Goal: Task Accomplishment & Management: Complete application form

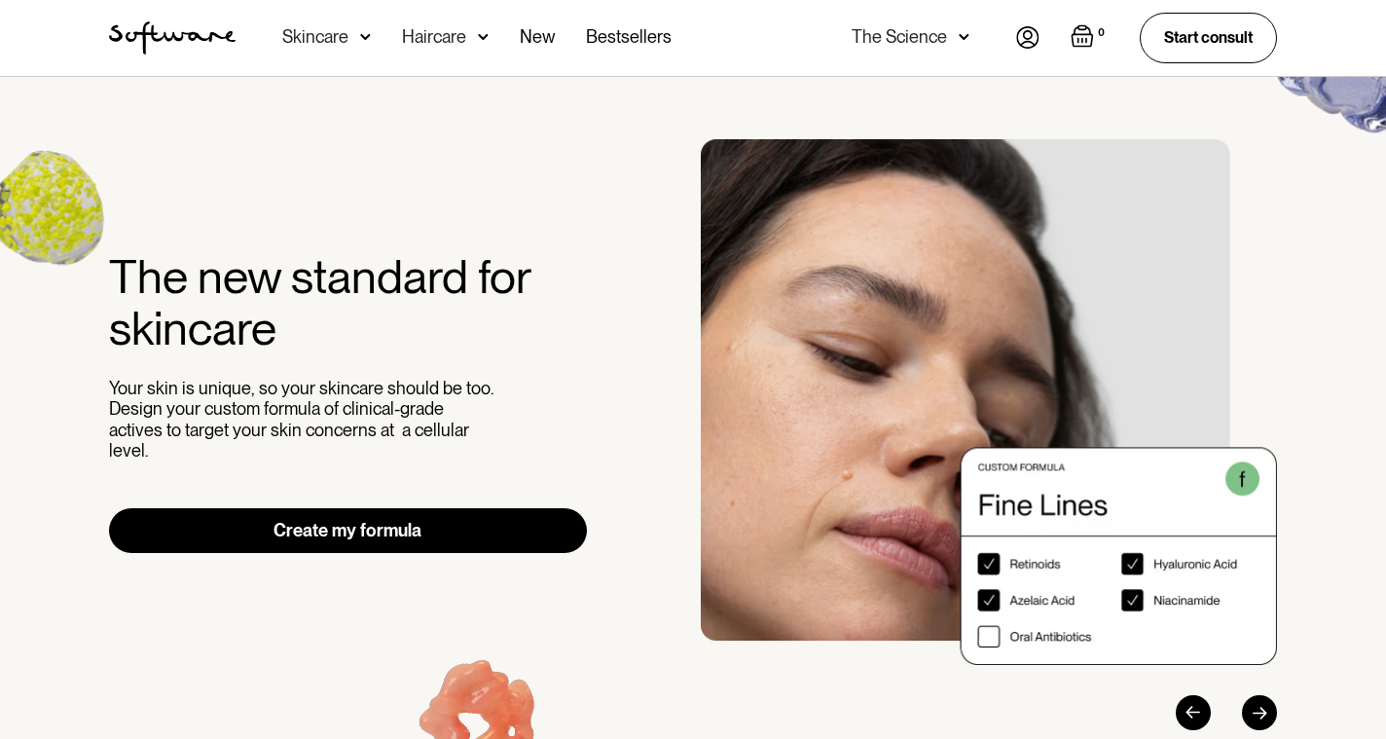
click at [1025, 40] on img at bounding box center [1027, 37] width 23 height 22
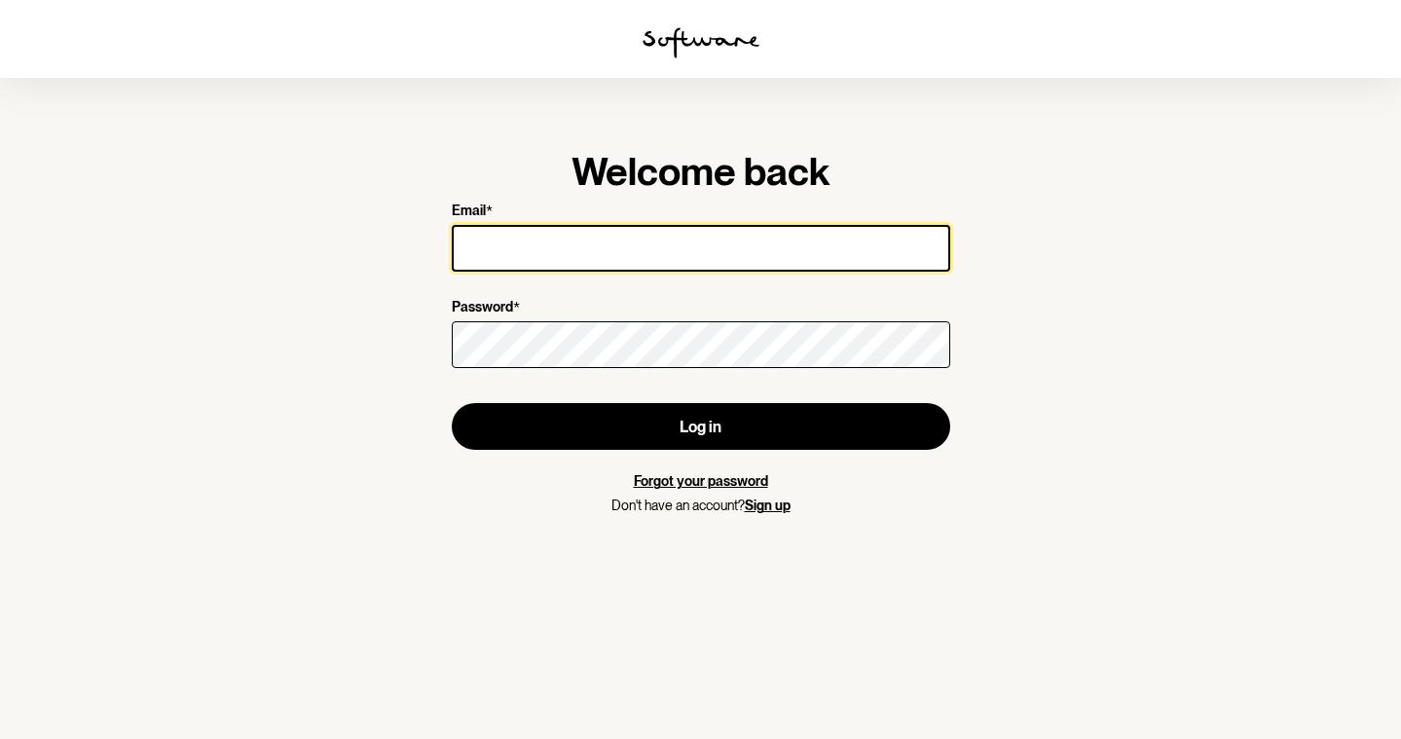
type input "[EMAIL_ADDRESS][DOMAIN_NAME]"
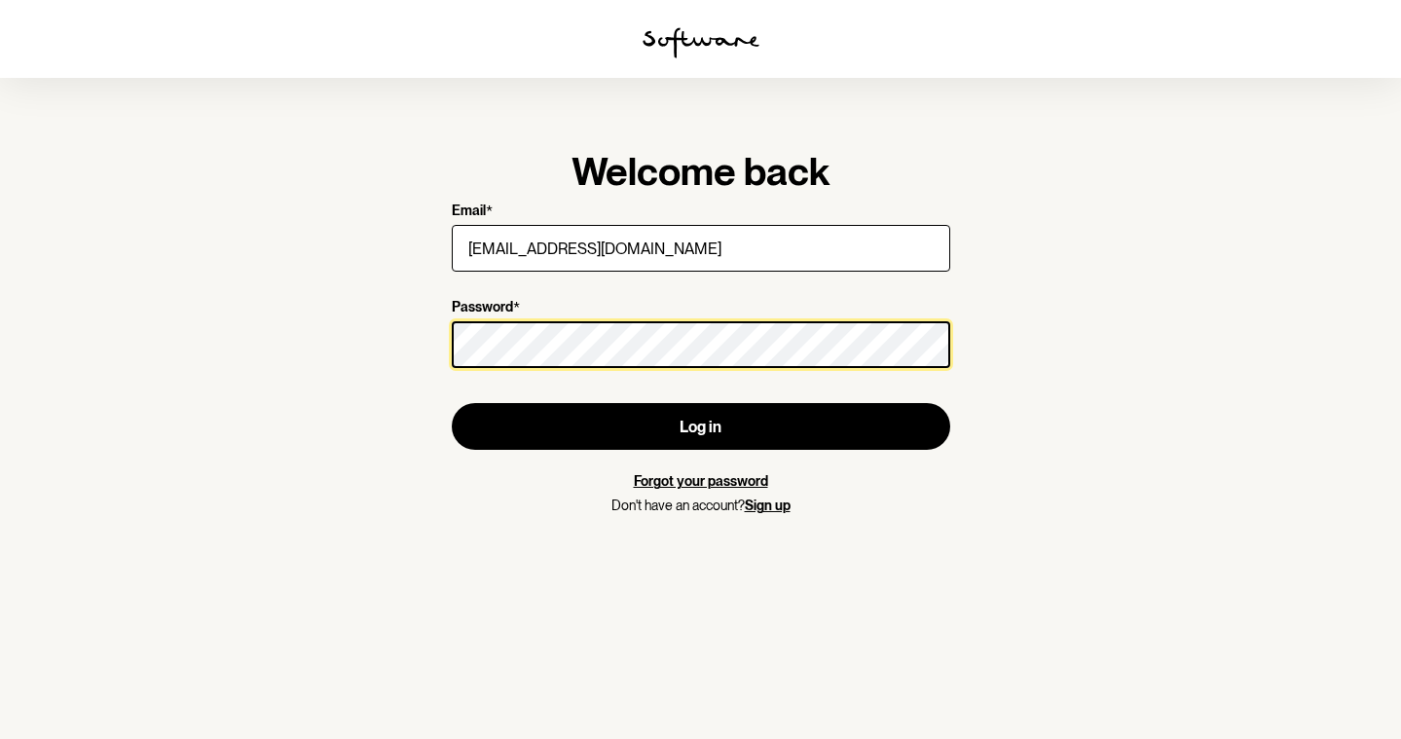
click at [700, 426] on button "Log in" at bounding box center [701, 426] width 498 height 47
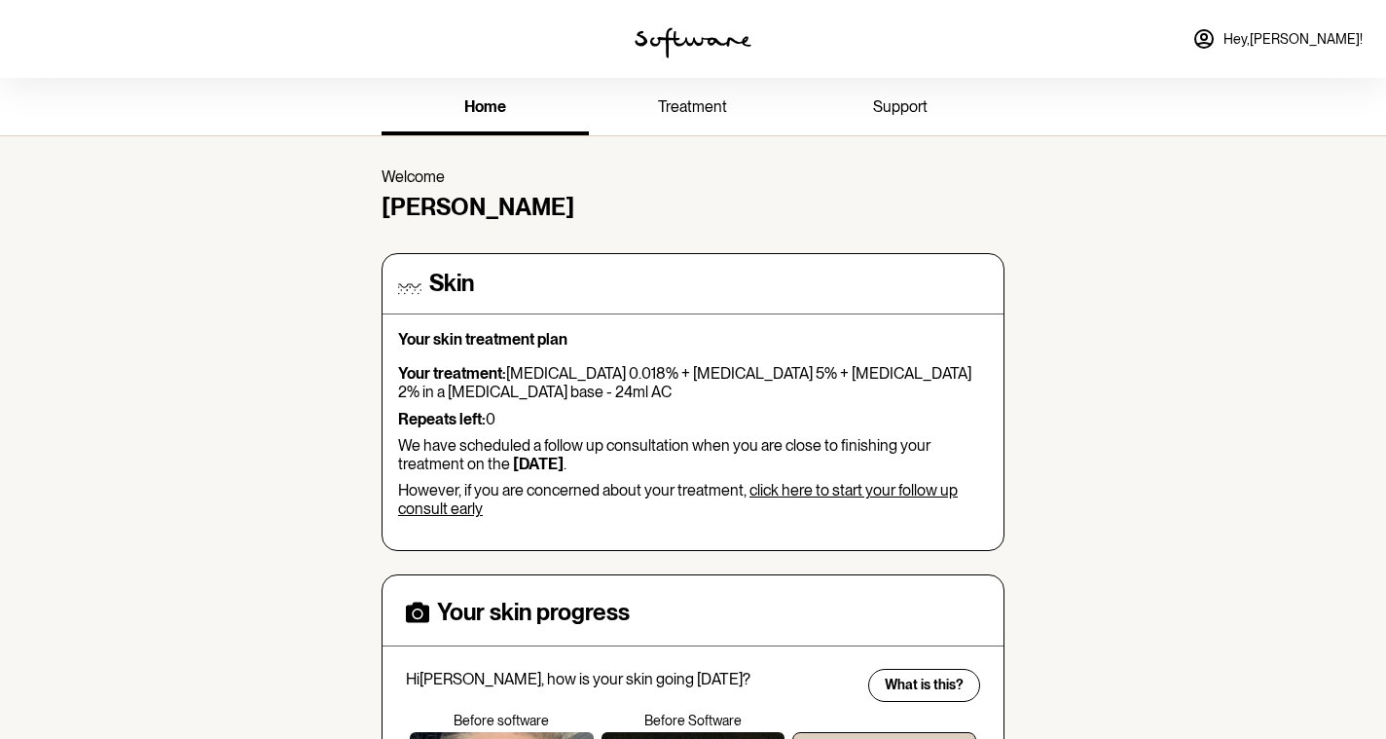
click at [794, 487] on link "click here to start your follow up consult early" at bounding box center [678, 499] width 560 height 37
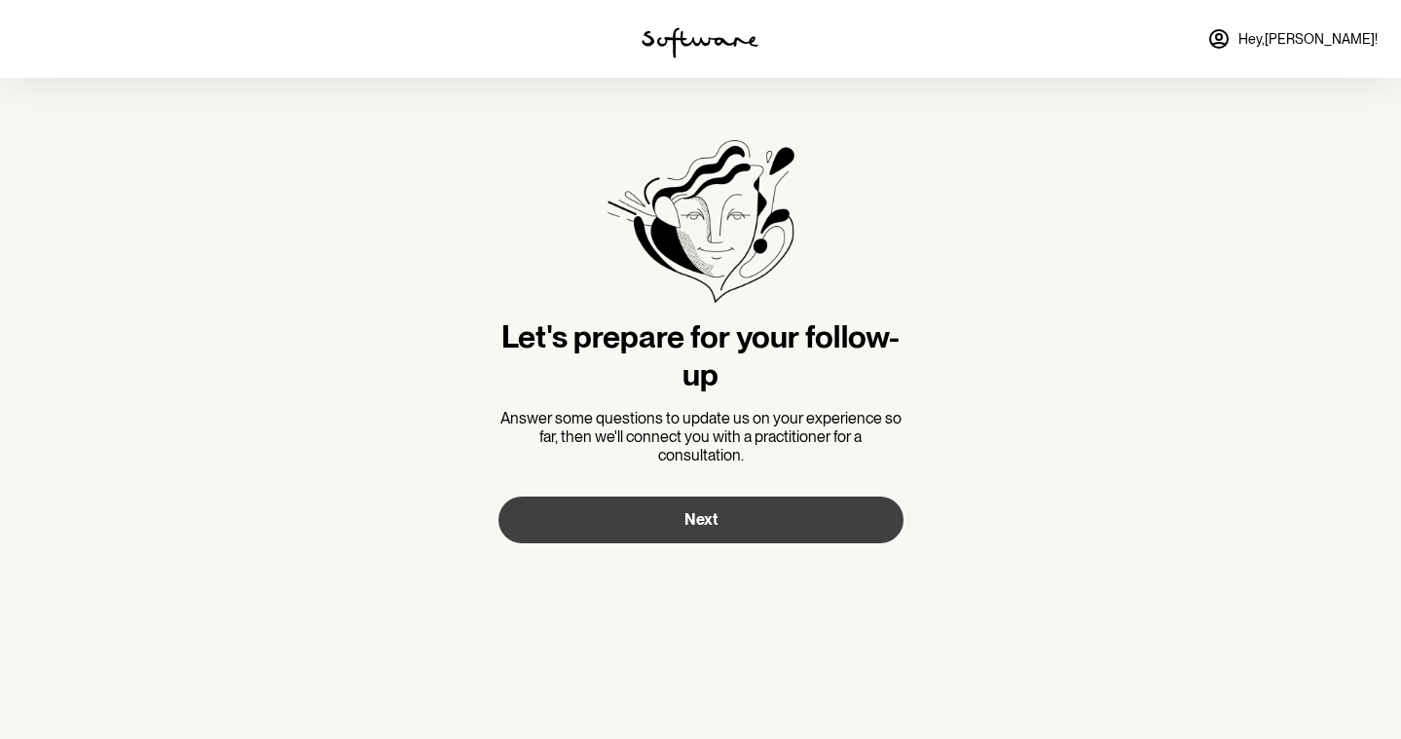
click at [700, 515] on span "Next" at bounding box center [700, 519] width 33 height 18
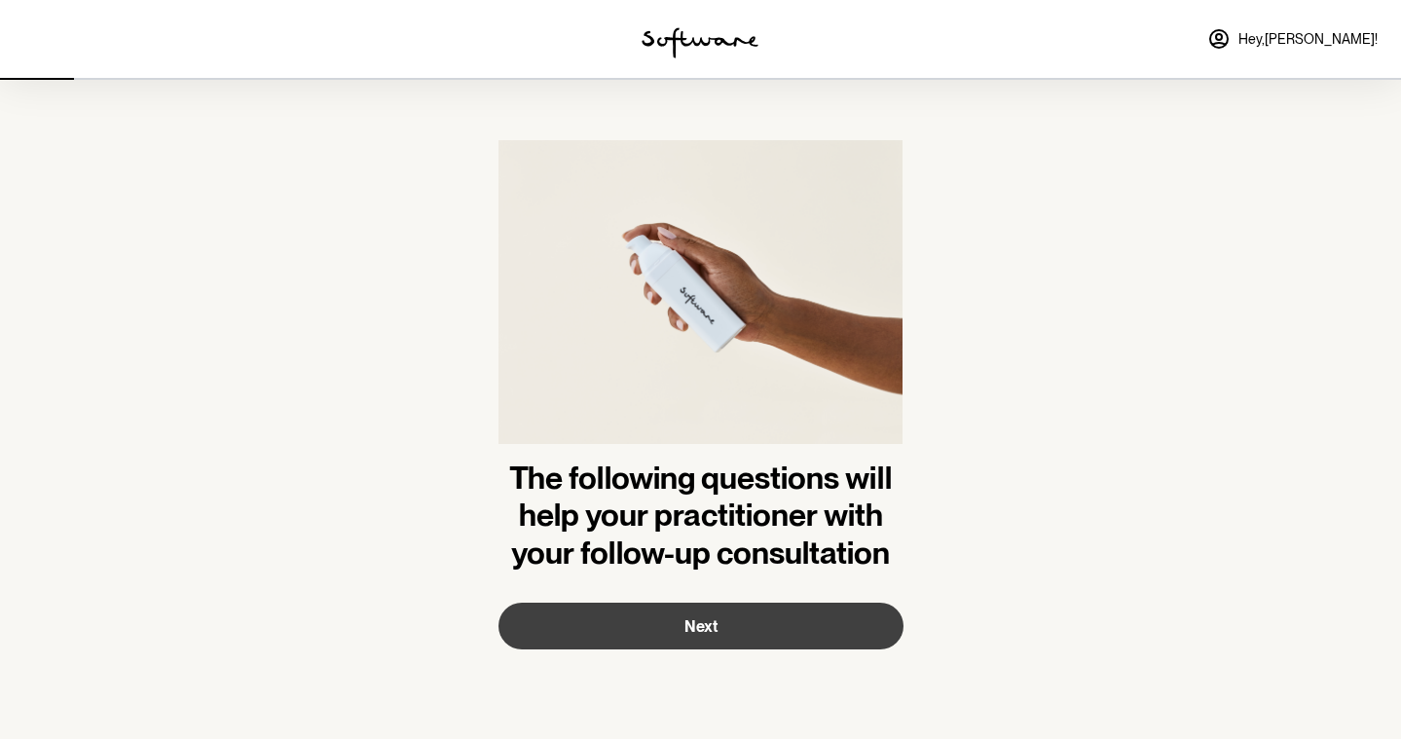
click at [721, 621] on button "Next" at bounding box center [700, 625] width 405 height 47
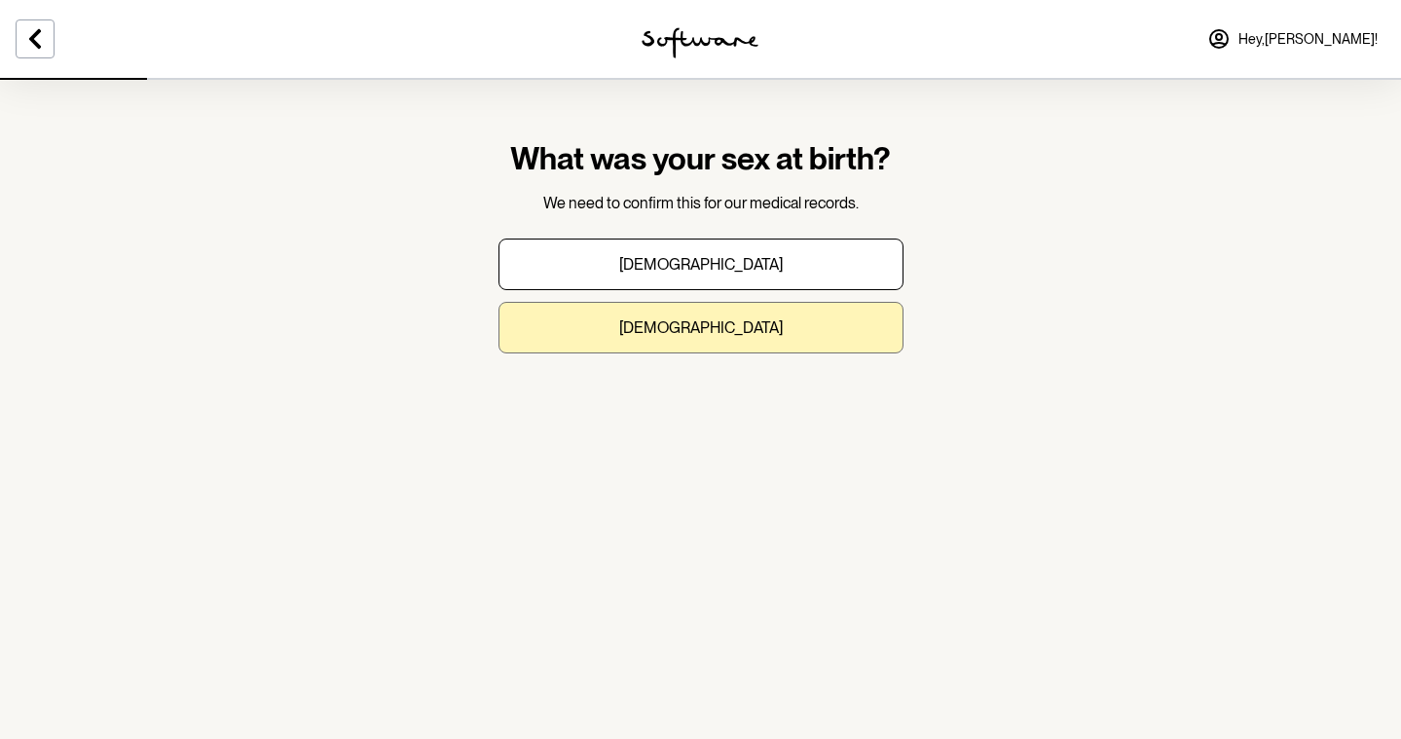
click at [740, 333] on button "[DEMOGRAPHIC_DATA]" at bounding box center [700, 328] width 405 height 52
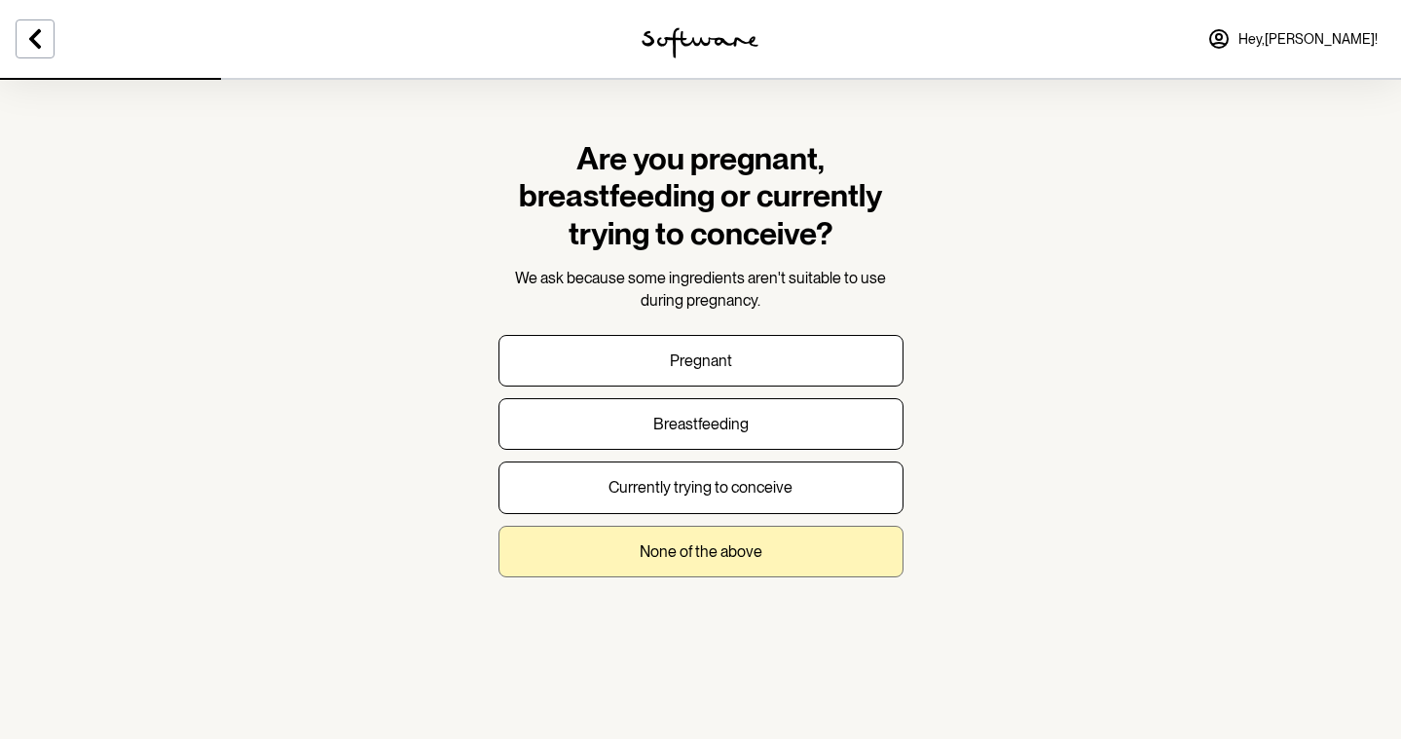
click at [745, 556] on p "None of the above" at bounding box center [700, 551] width 123 height 18
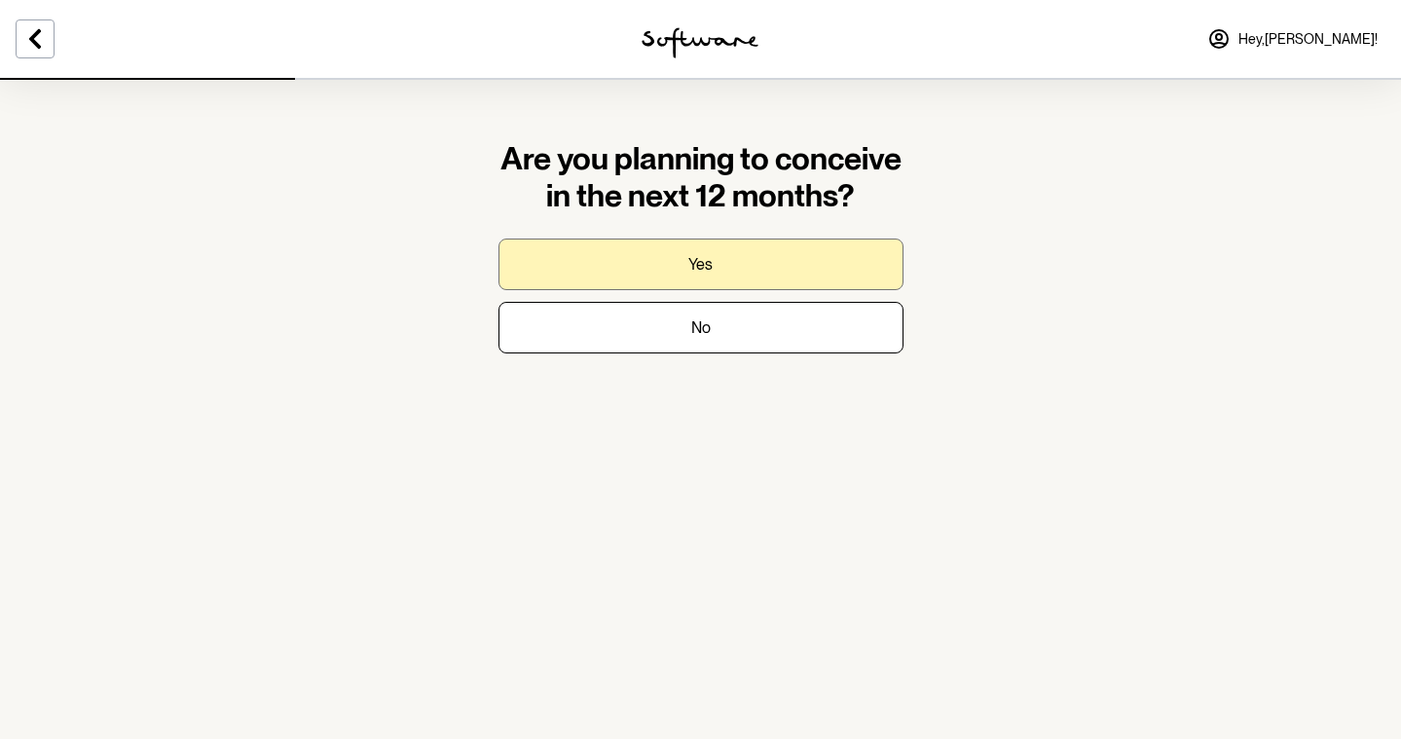
click at [804, 247] on button "Yes" at bounding box center [700, 264] width 405 height 52
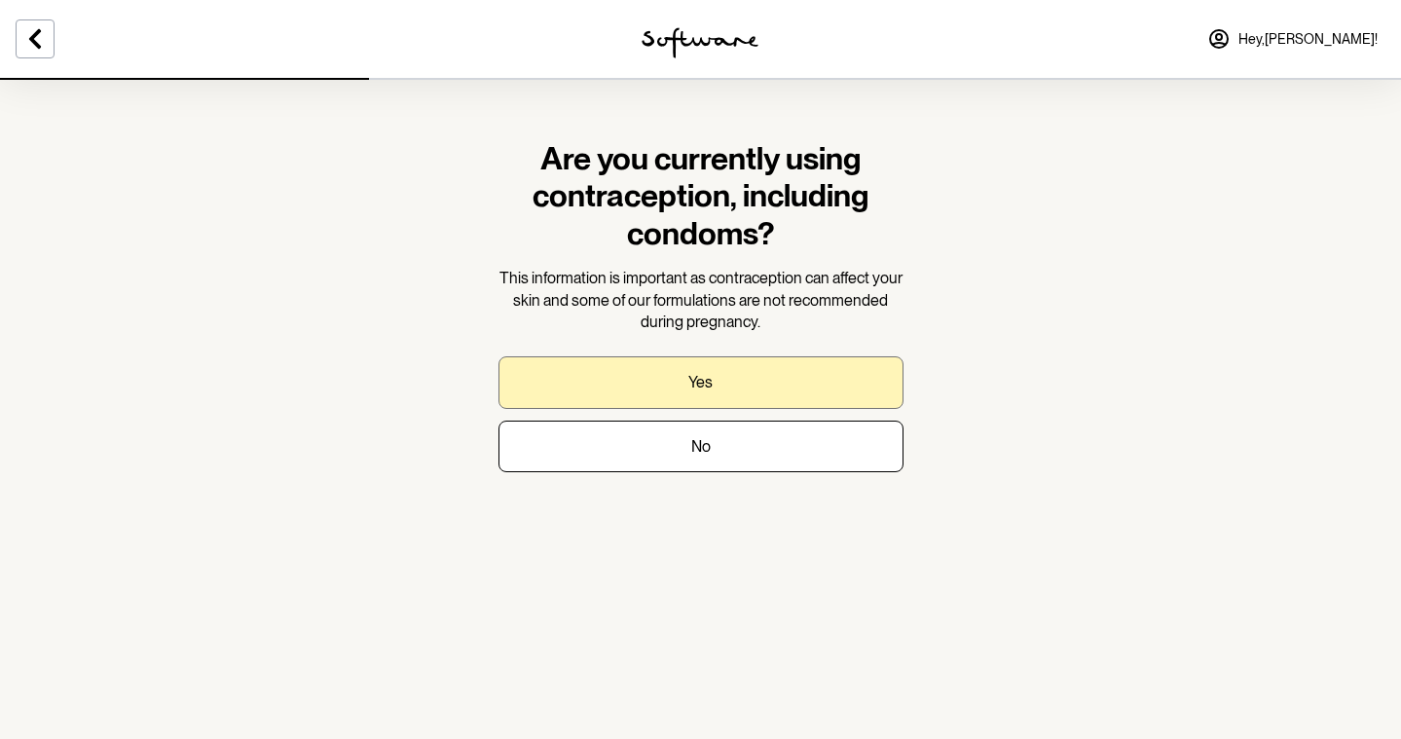
click at [791, 378] on button "Yes" at bounding box center [700, 382] width 405 height 52
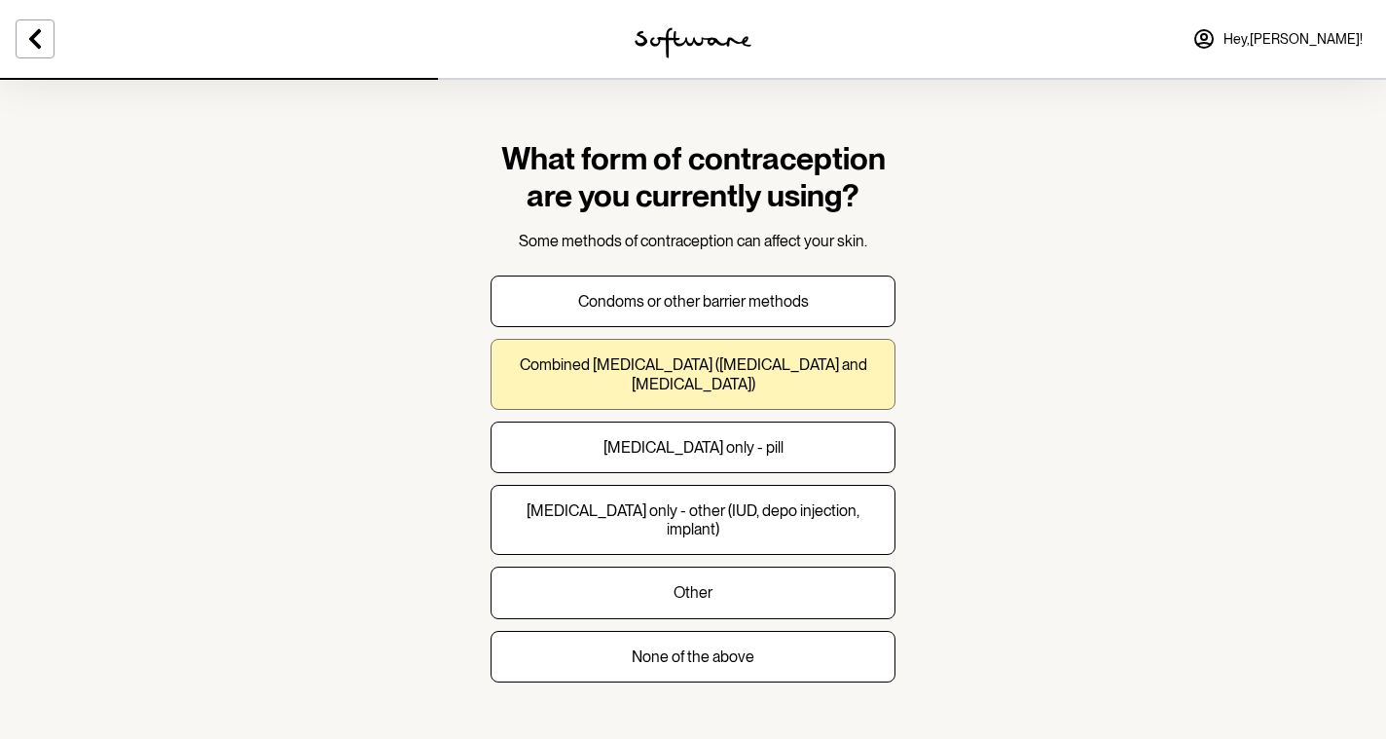
click at [864, 367] on p "Combined [MEDICAL_DATA] ([MEDICAL_DATA] and [MEDICAL_DATA])" at bounding box center [693, 373] width 372 height 37
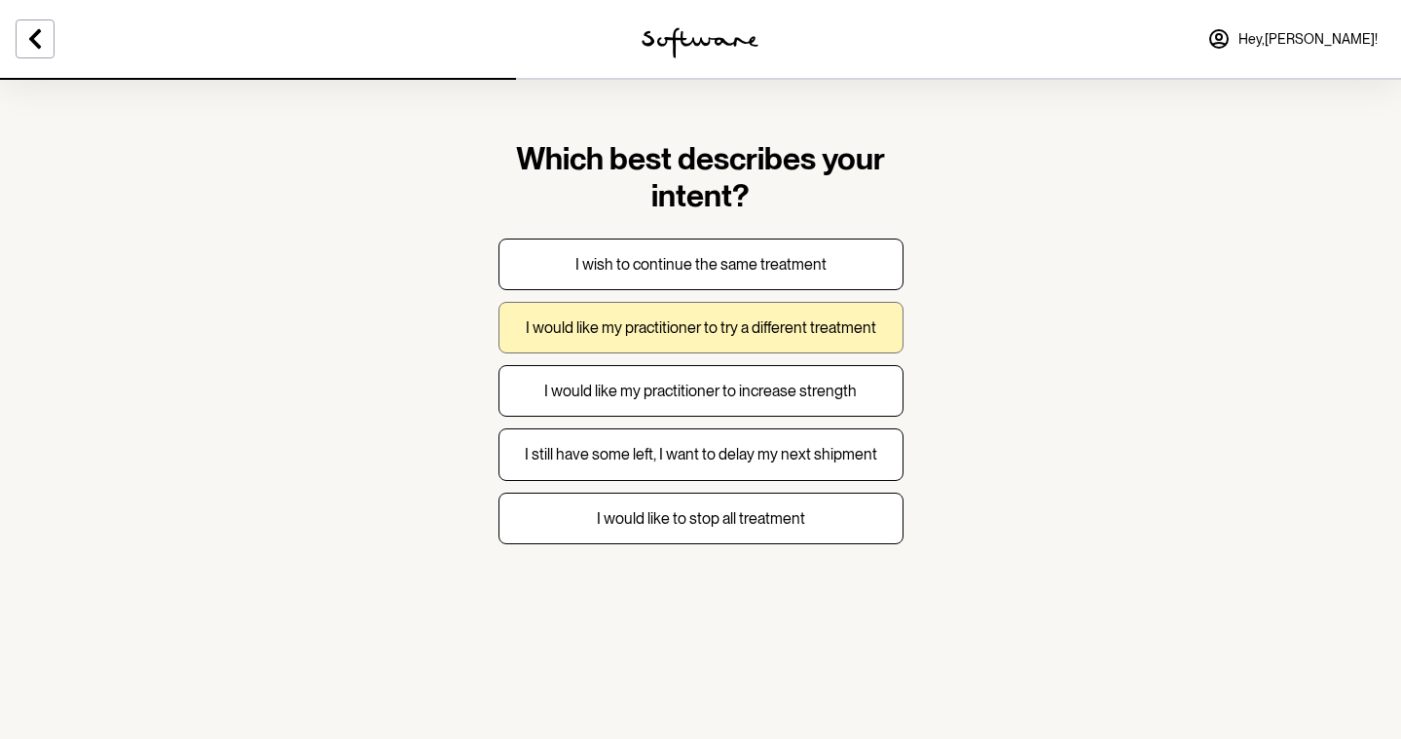
click at [879, 323] on button "I would like my practitioner to try a different treatment" at bounding box center [700, 328] width 405 height 52
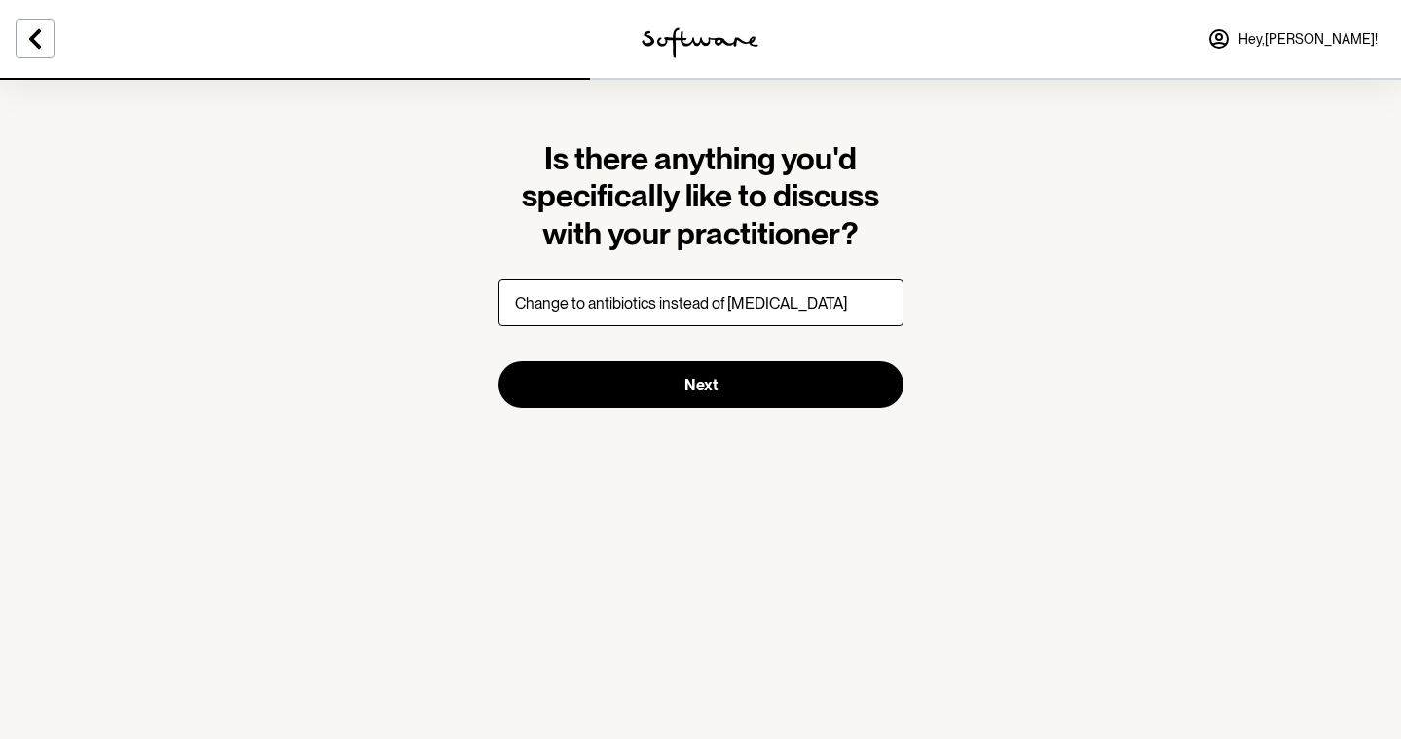
click at [574, 309] on input "Change to antibiotics instead of [MEDICAL_DATA]" at bounding box center [700, 302] width 405 height 47
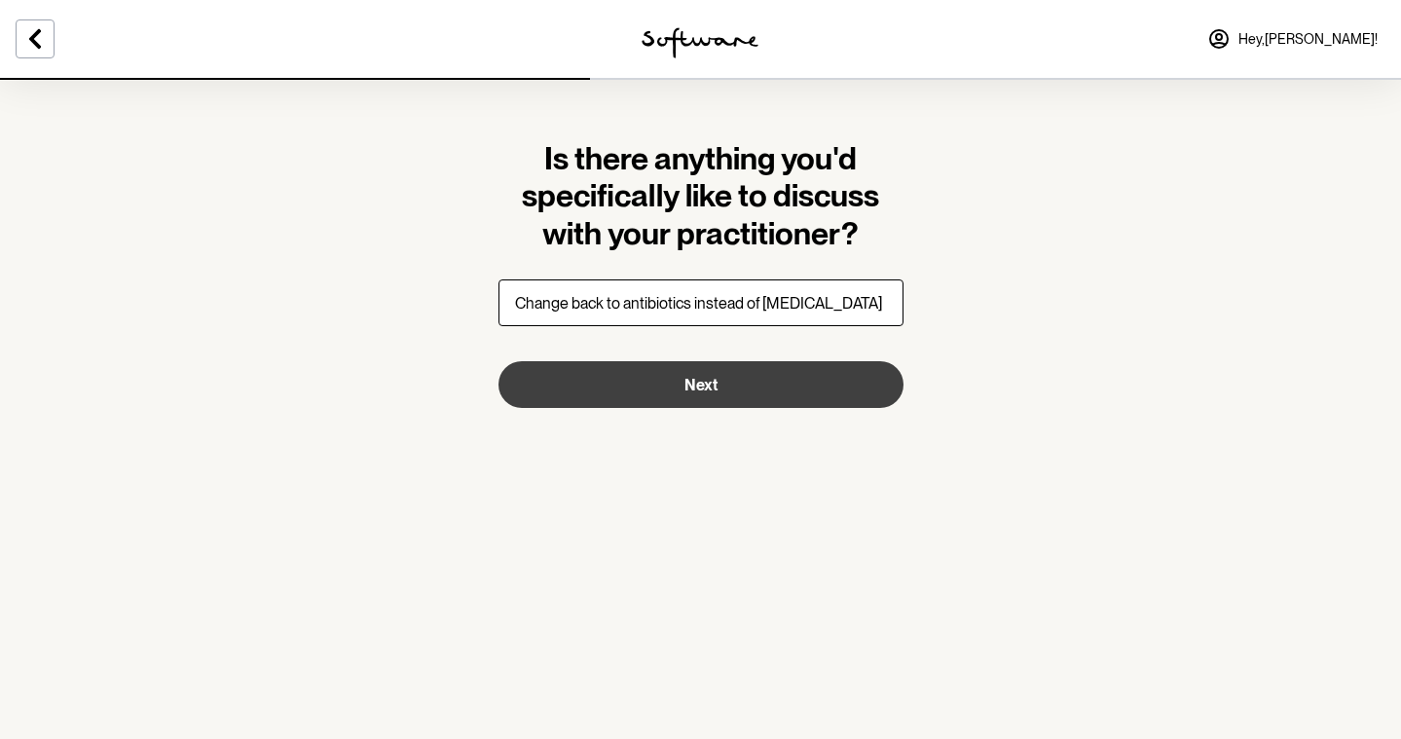
type input "Change back to antibiotics instead of [MEDICAL_DATA]"
click at [682, 389] on button "Next" at bounding box center [700, 384] width 405 height 47
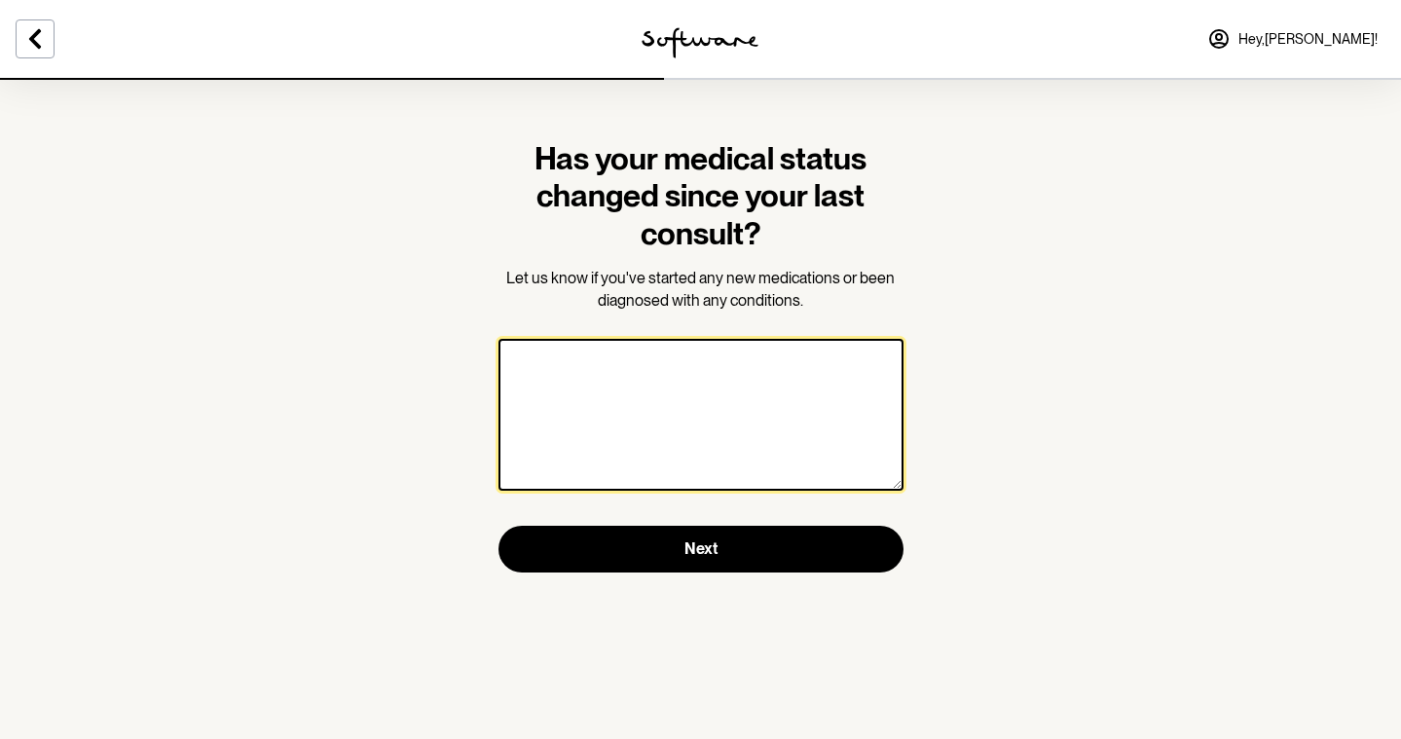
click at [682, 389] on textarea at bounding box center [700, 415] width 405 height 152
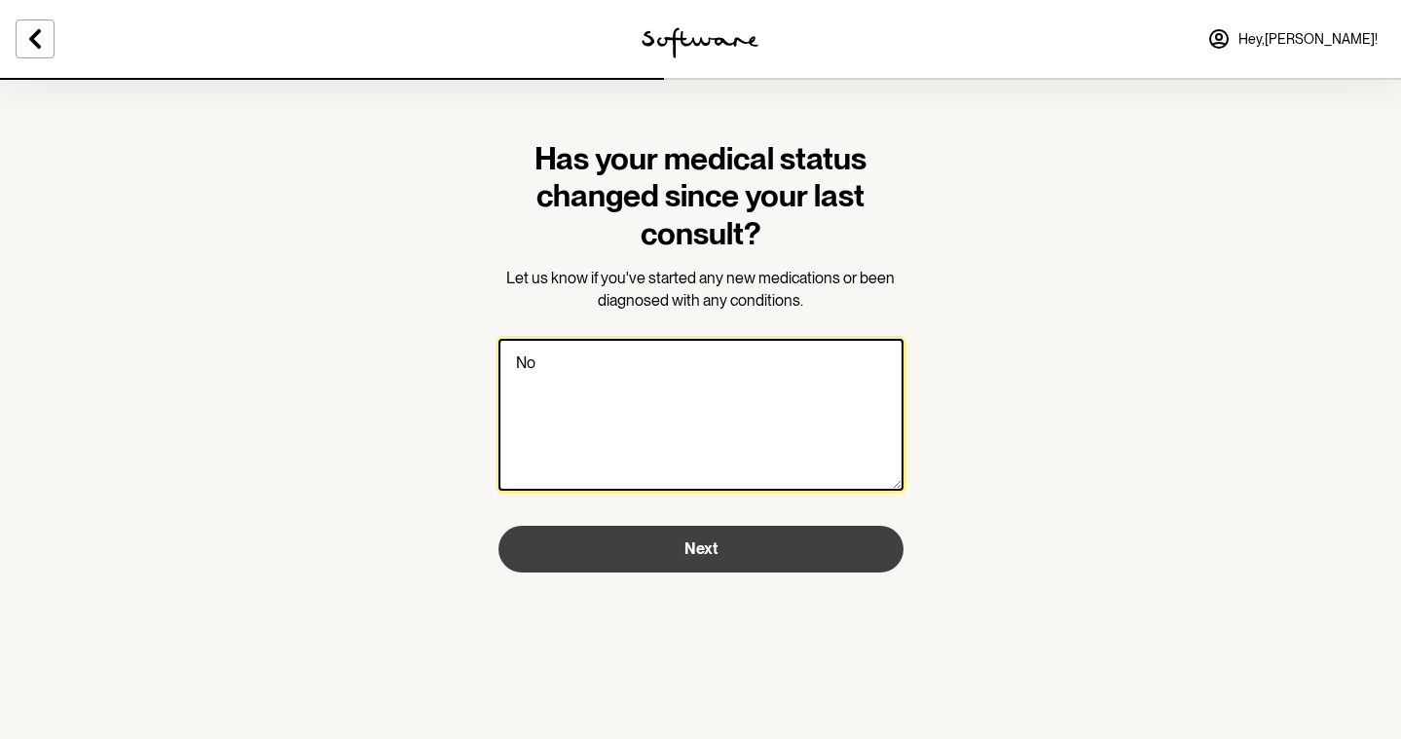
type textarea "No"
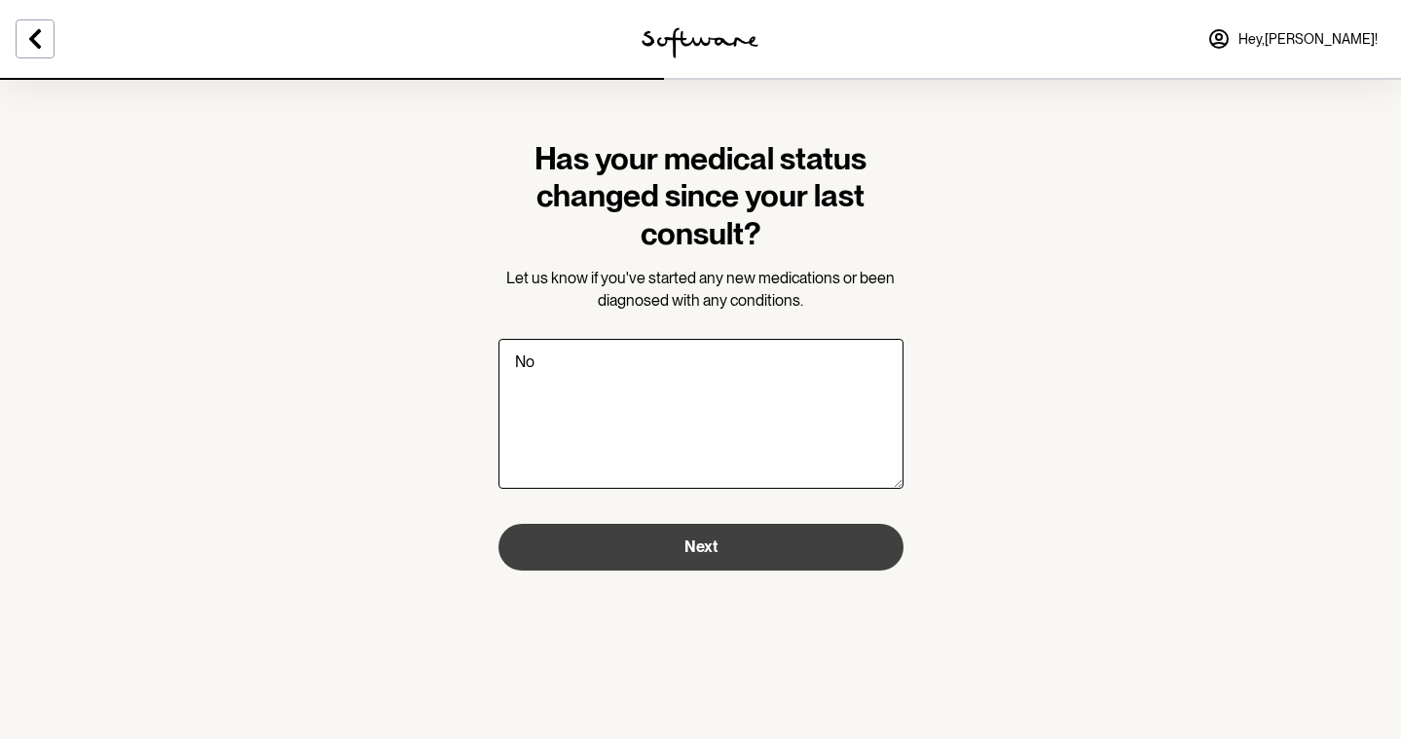
click at [666, 555] on button "Next" at bounding box center [700, 547] width 405 height 47
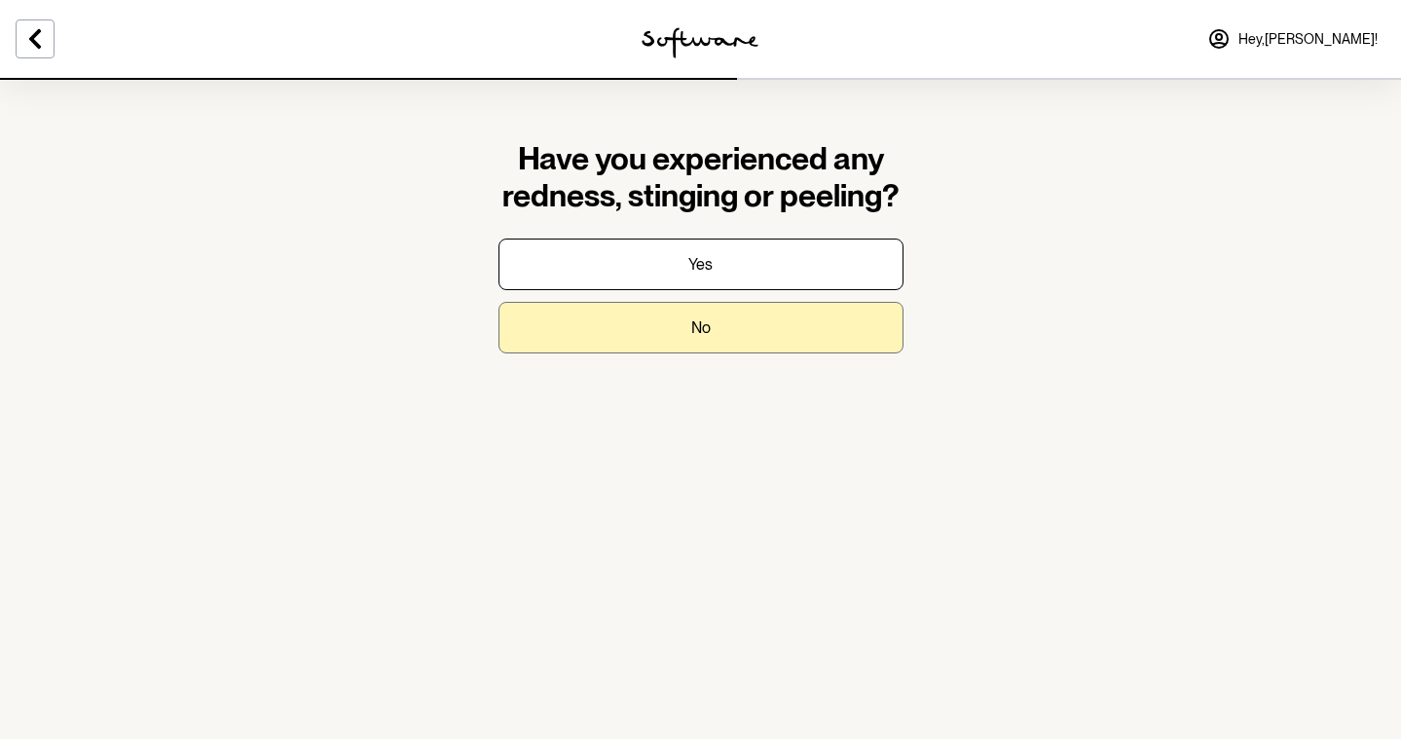
click at [776, 338] on button "No" at bounding box center [700, 328] width 405 height 52
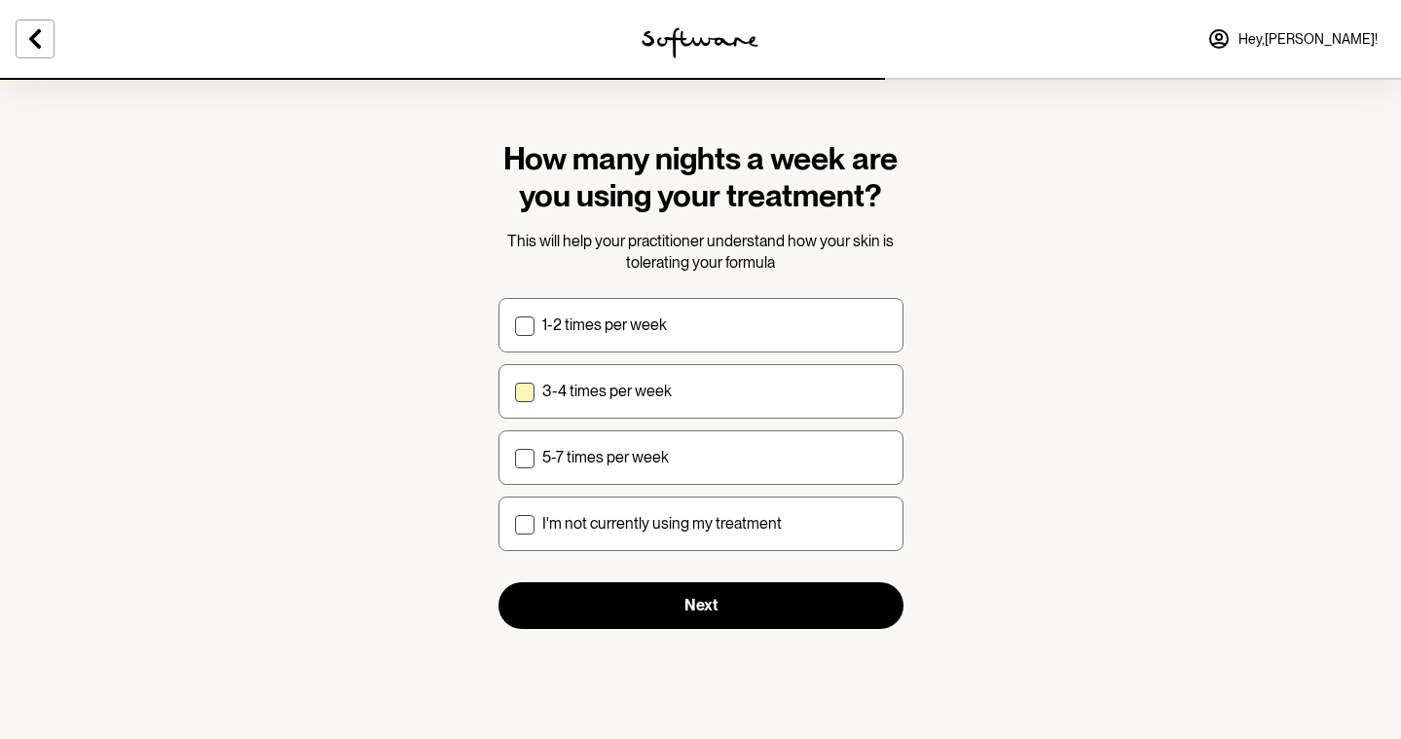
click at [753, 387] on div "3-4 times per week" at bounding box center [714, 391] width 345 height 18
click at [515, 390] on input "3-4 times per week" at bounding box center [514, 390] width 1 height 1
checkbox input "true"
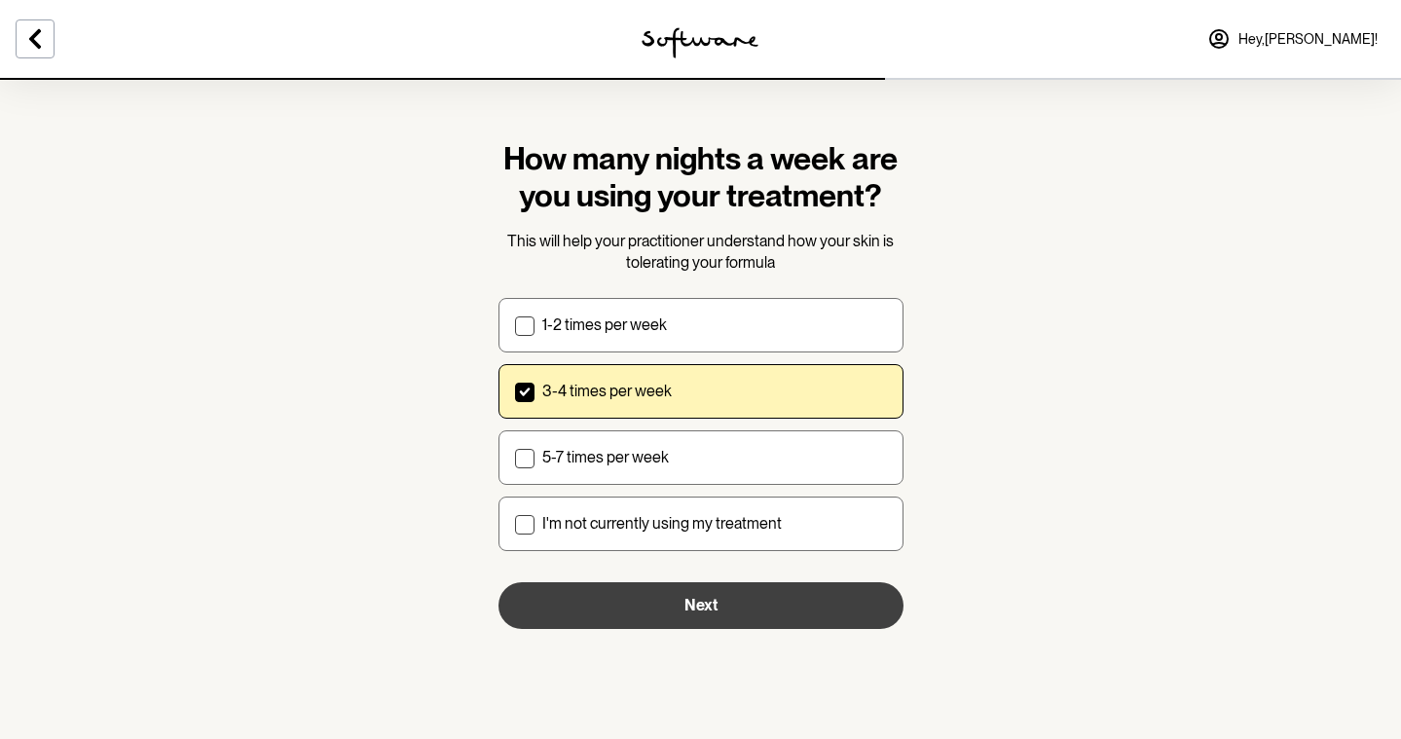
click at [735, 593] on button "Next" at bounding box center [700, 605] width 405 height 47
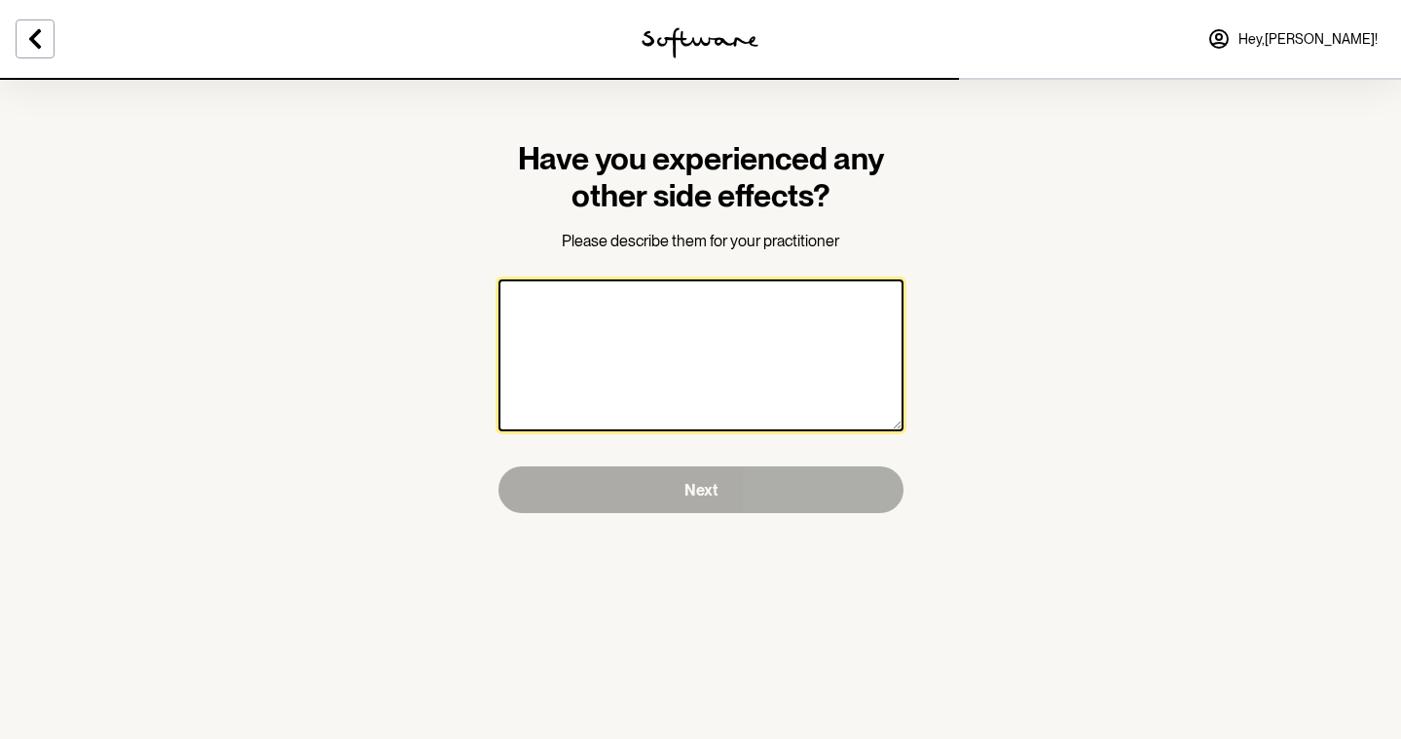
click at [775, 327] on textarea at bounding box center [700, 355] width 405 height 152
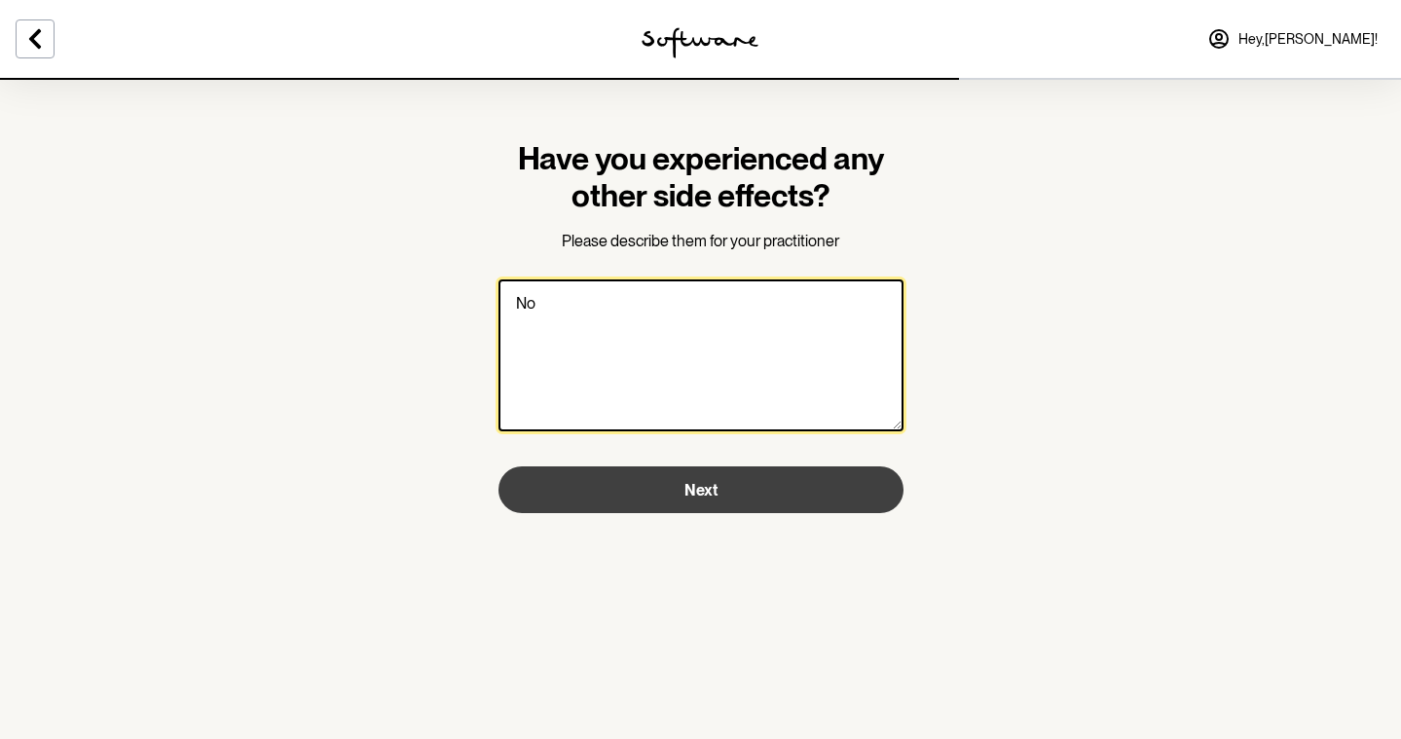
type textarea "No"
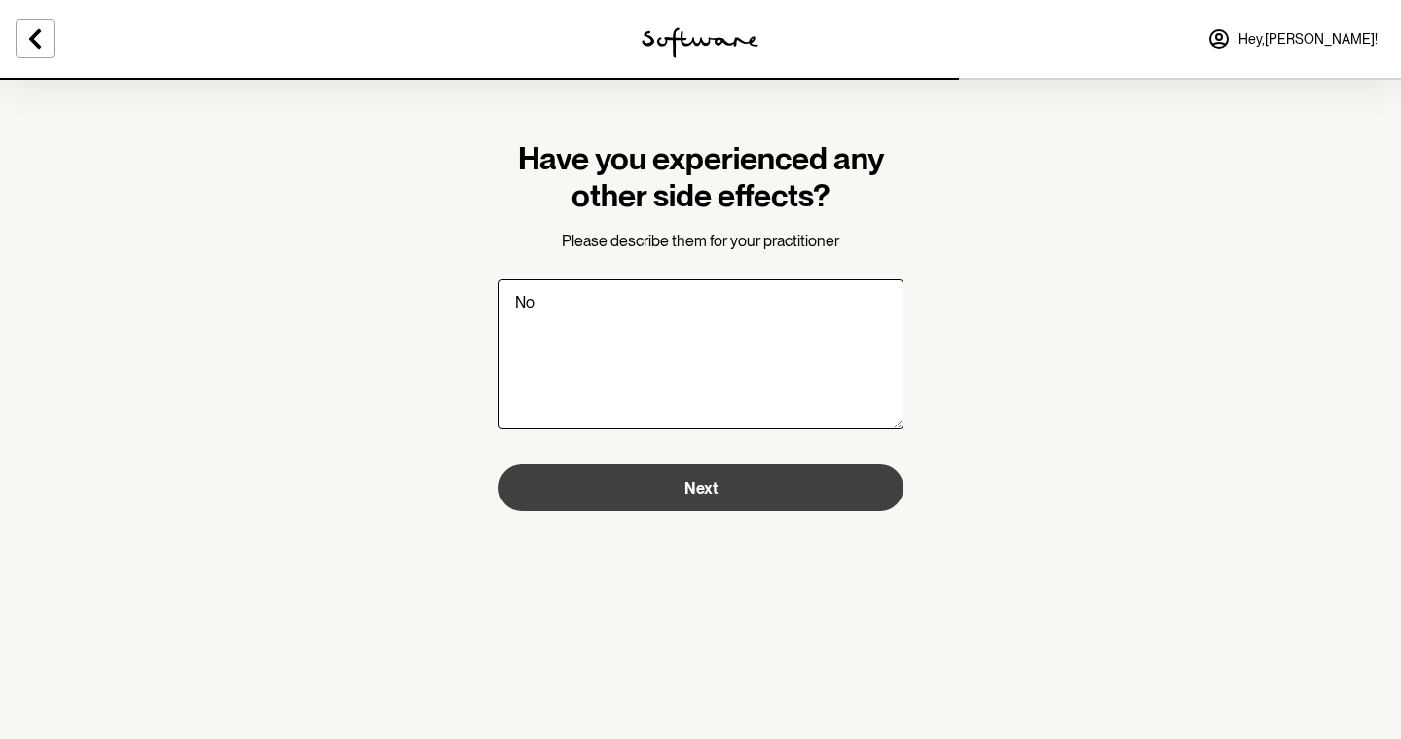
click at [753, 492] on button "Next" at bounding box center [700, 487] width 405 height 47
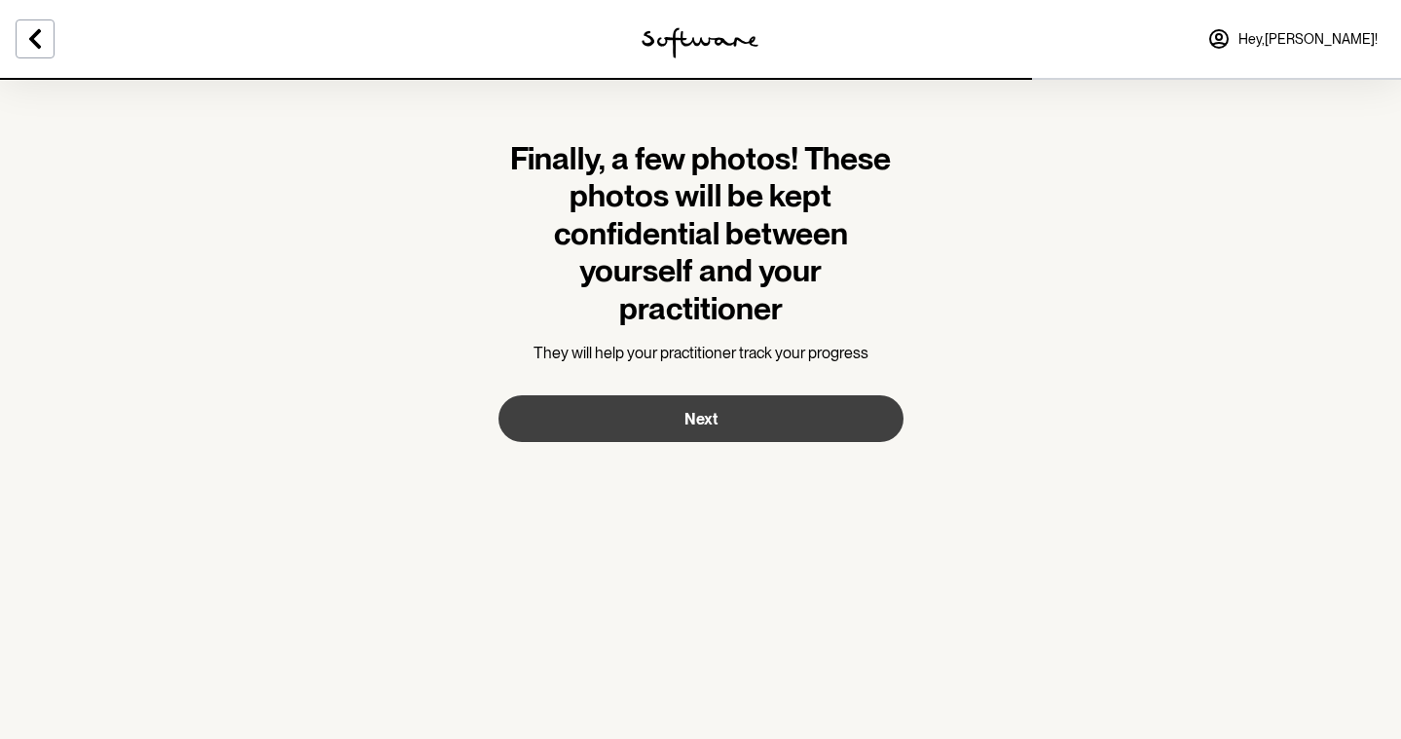
click at [754, 413] on button "Next" at bounding box center [700, 418] width 405 height 47
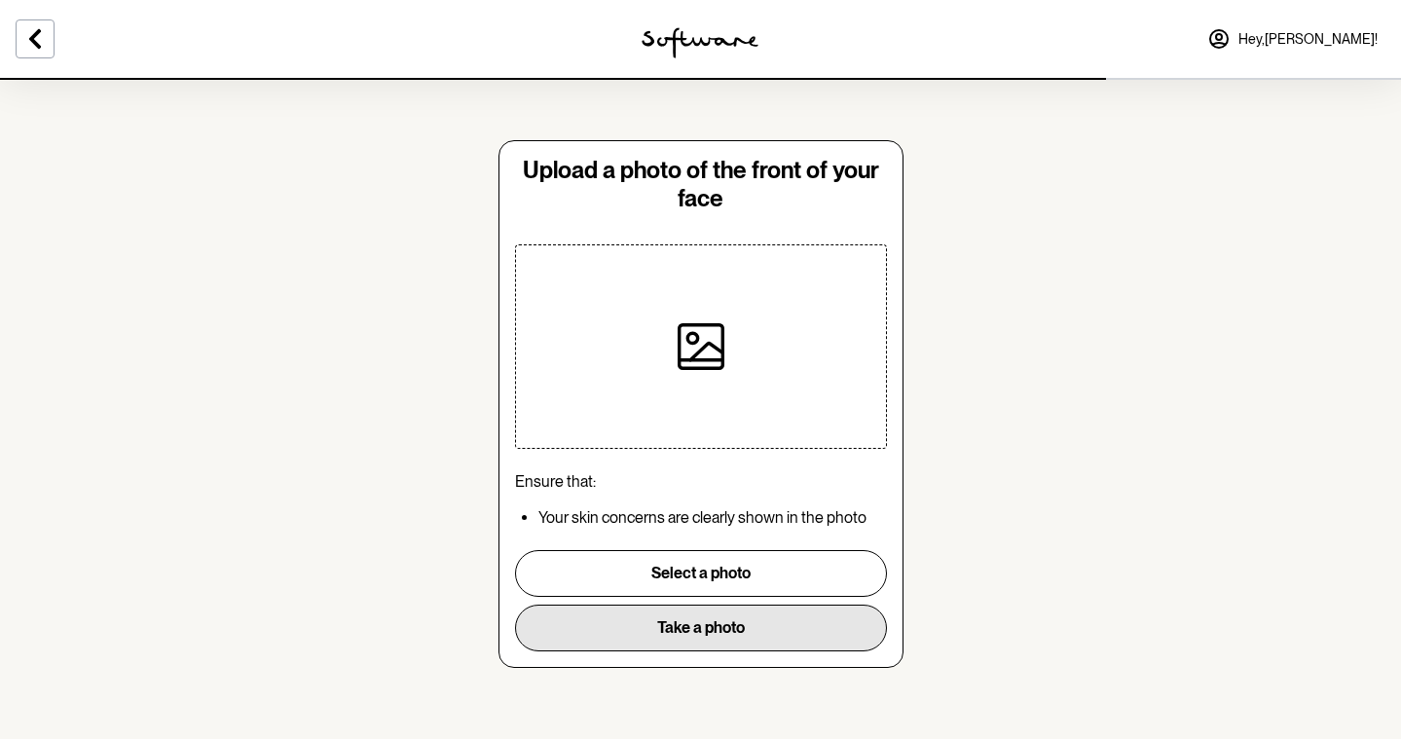
click at [764, 625] on button "Take a photo" at bounding box center [701, 627] width 372 height 47
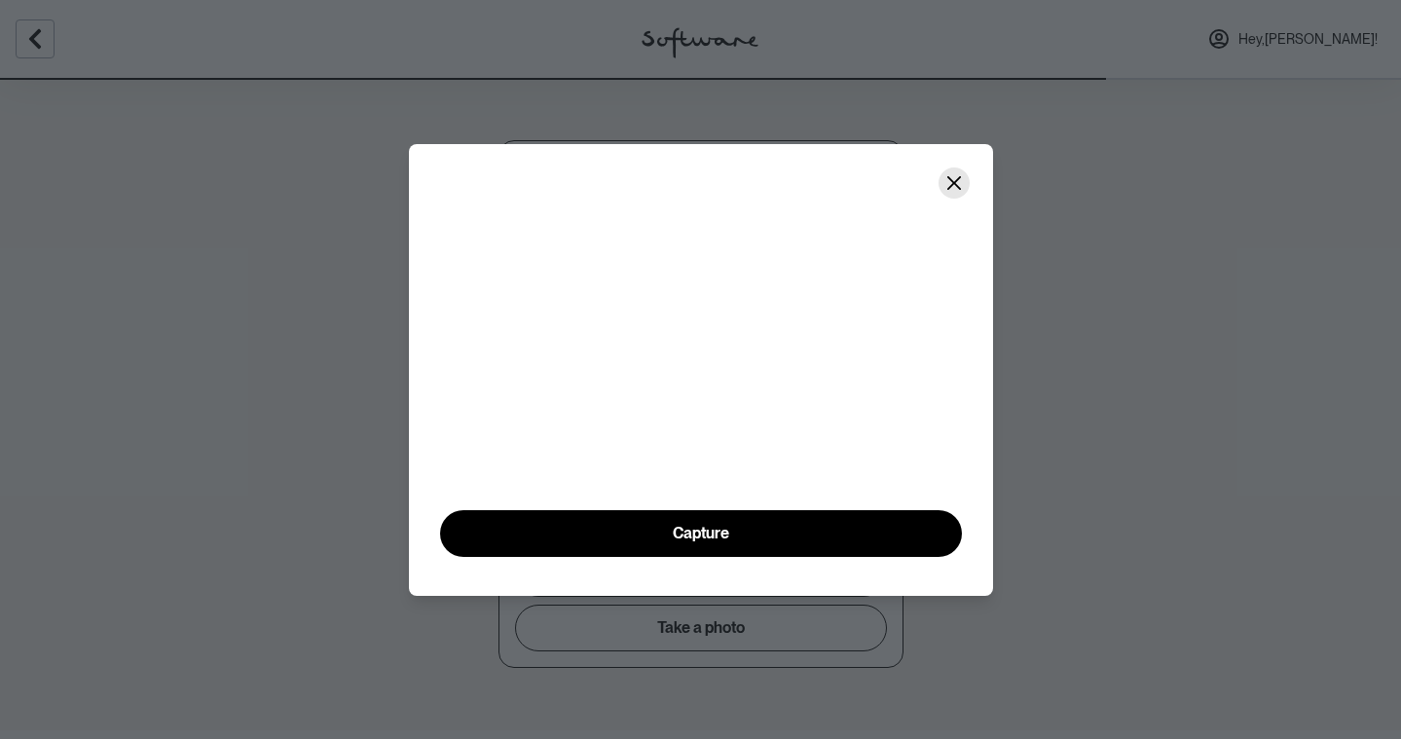
click at [949, 175] on icon "Close" at bounding box center [954, 183] width 16 height 16
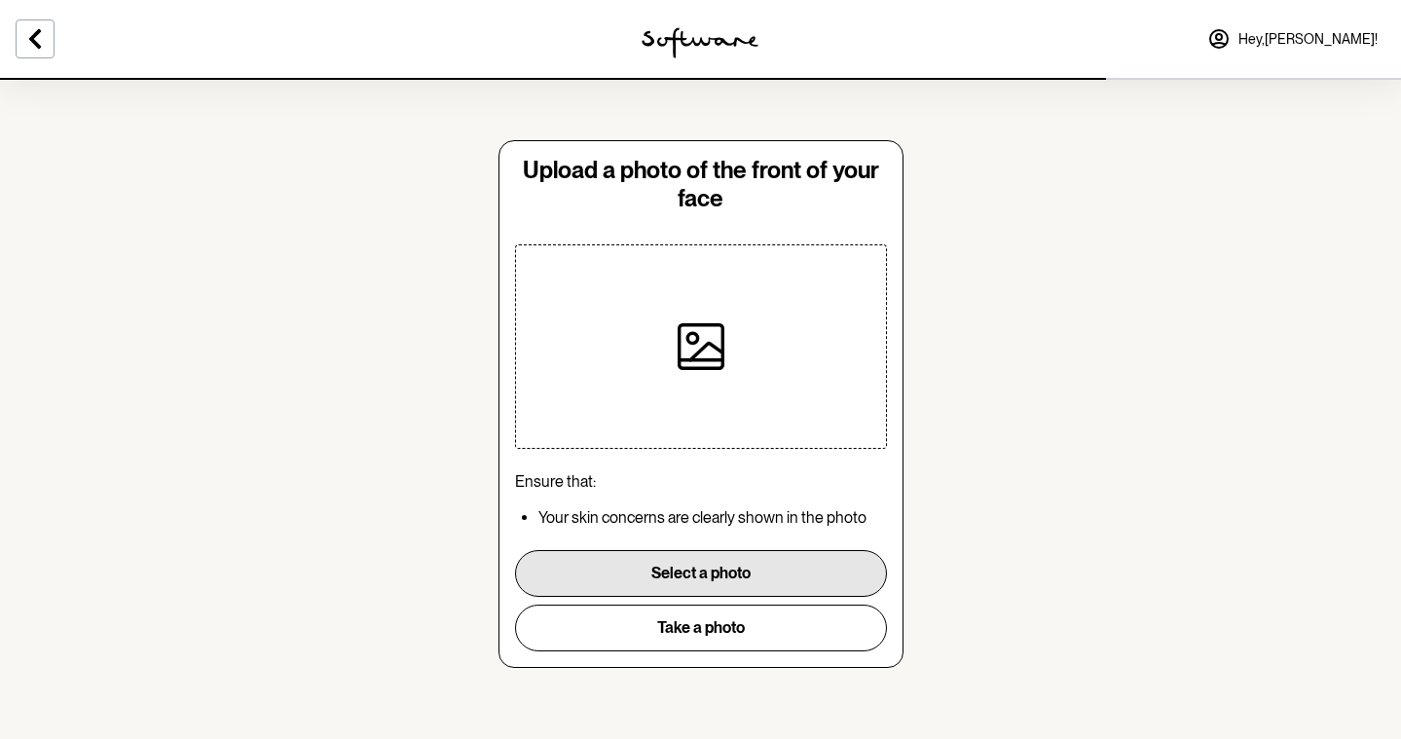
click at [757, 569] on button "Select a photo" at bounding box center [701, 573] width 372 height 47
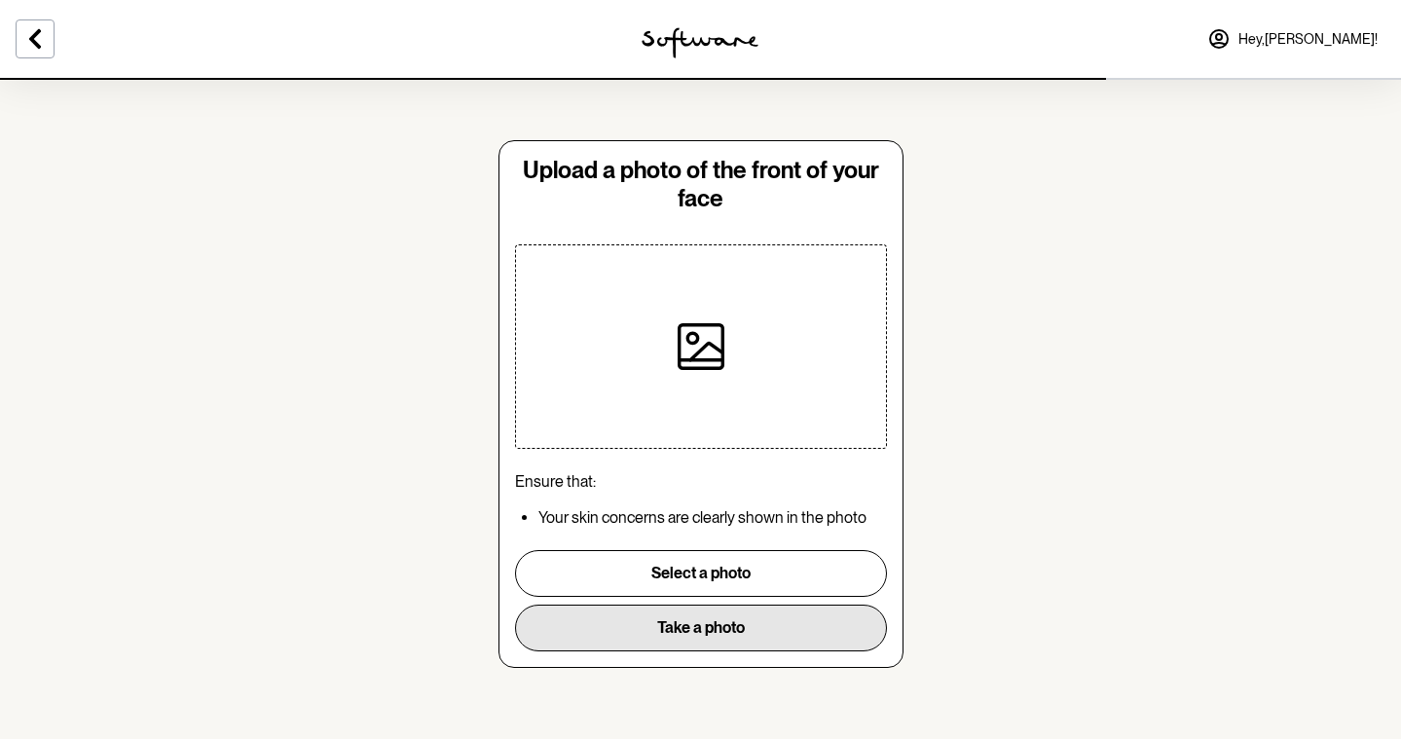
click at [802, 624] on button "Take a photo" at bounding box center [701, 627] width 372 height 47
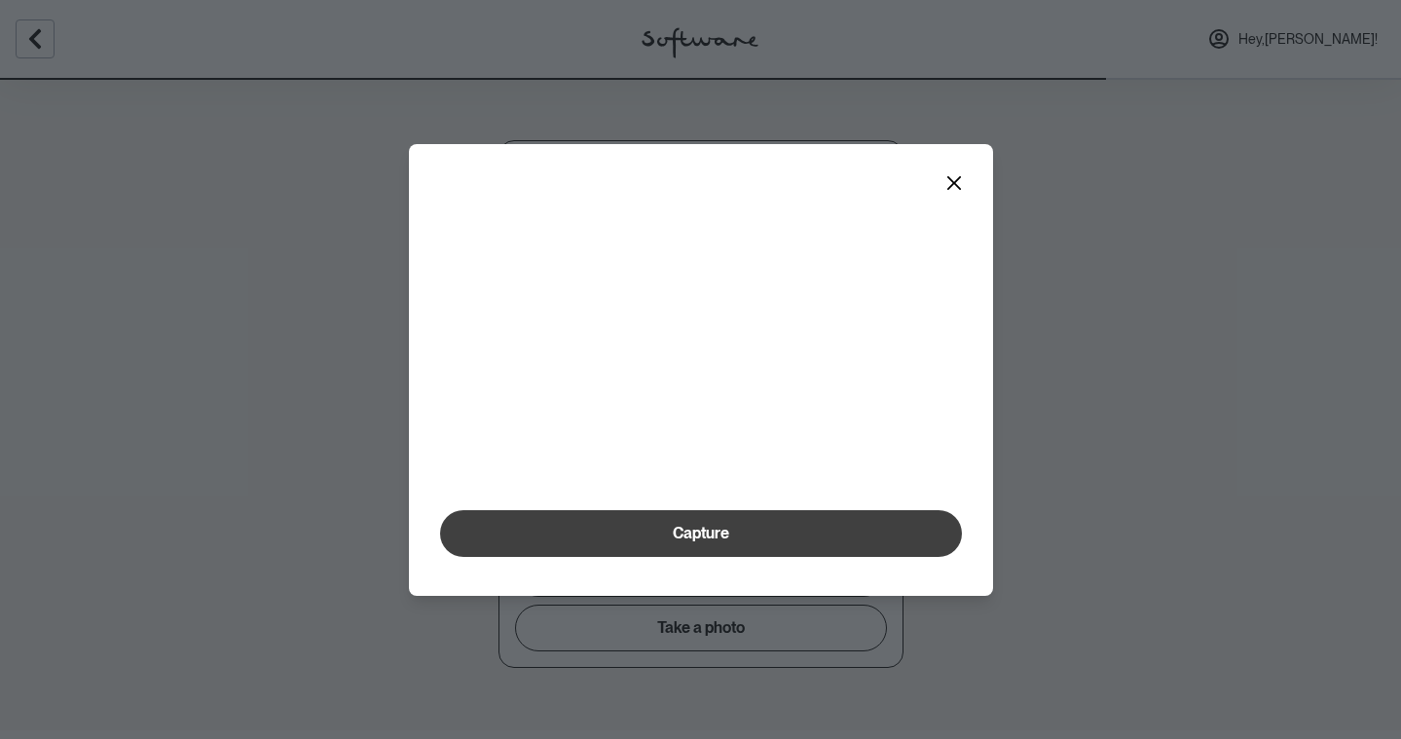
click at [789, 557] on button "Capture" at bounding box center [701, 533] width 522 height 47
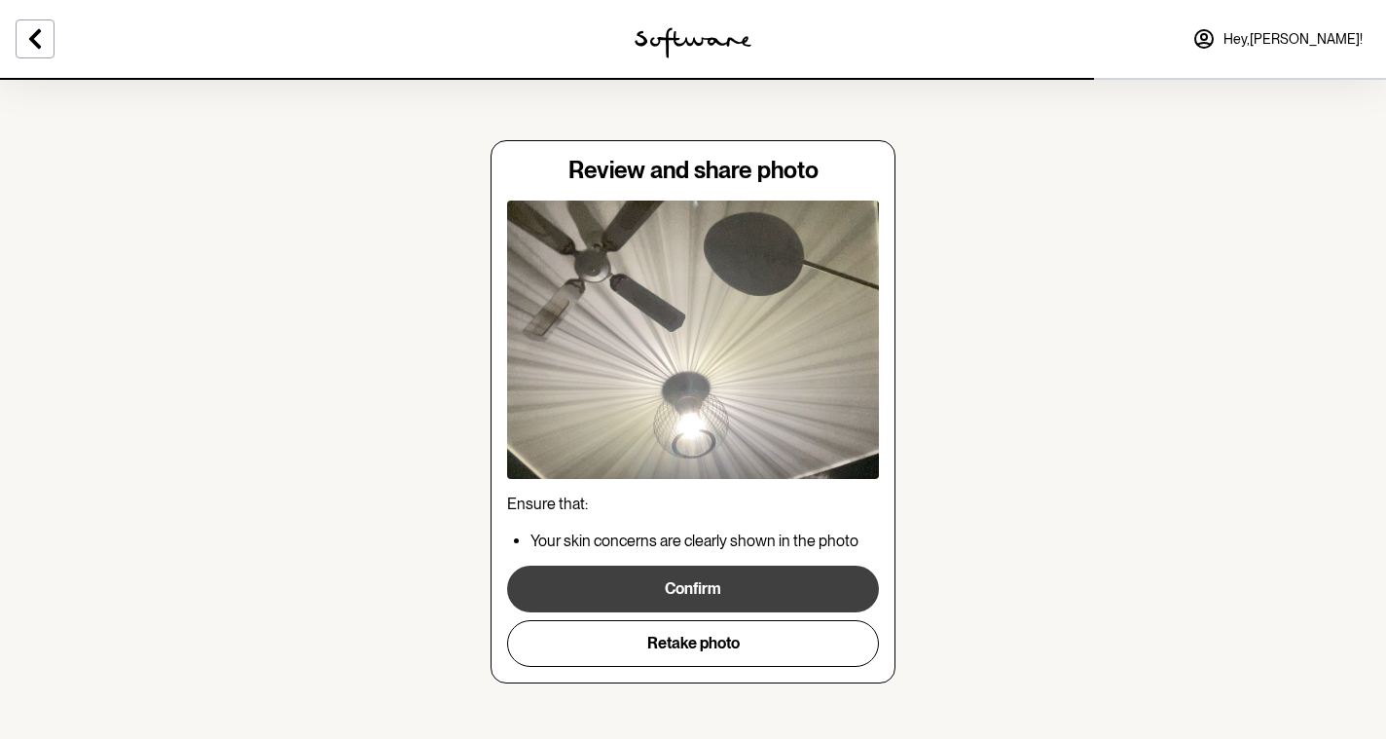
click at [783, 589] on button "Confirm" at bounding box center [693, 588] width 372 height 47
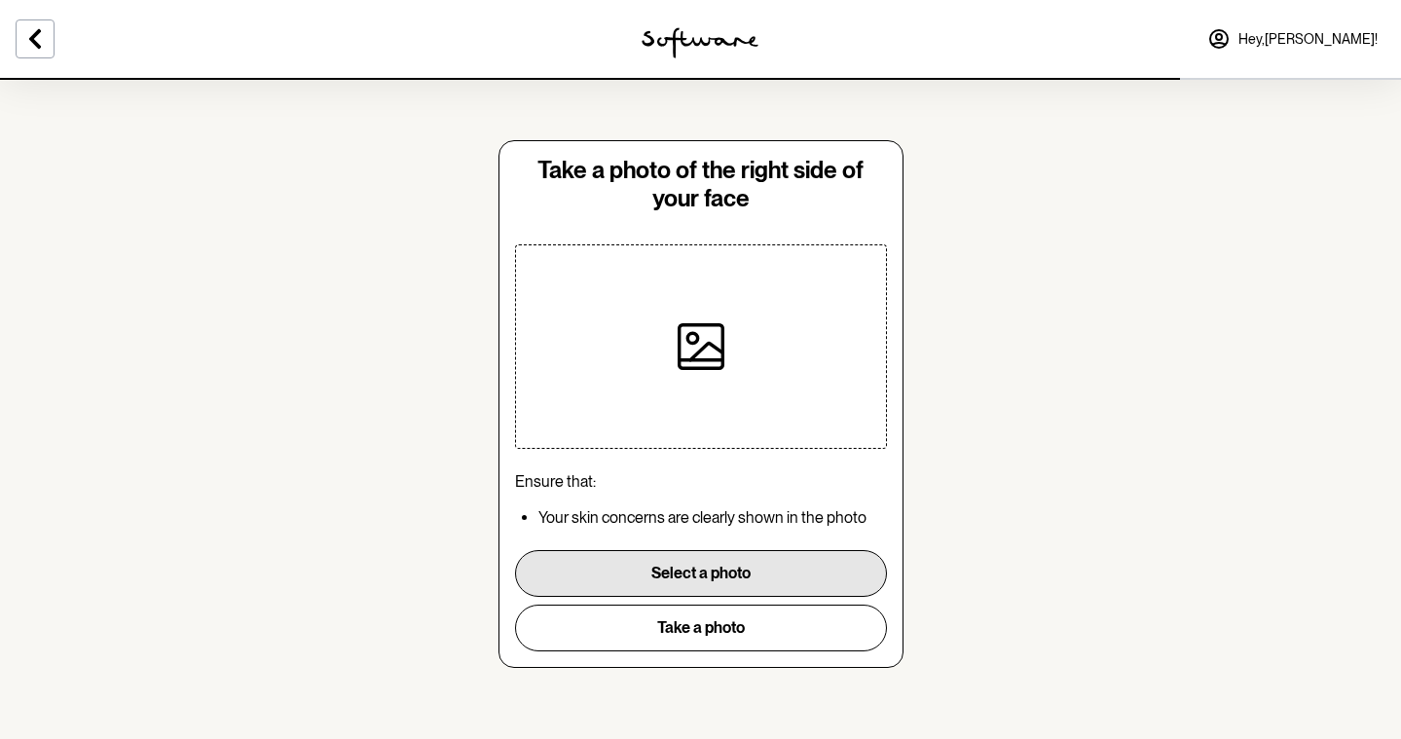
click at [778, 582] on button "Select a photo" at bounding box center [701, 573] width 372 height 47
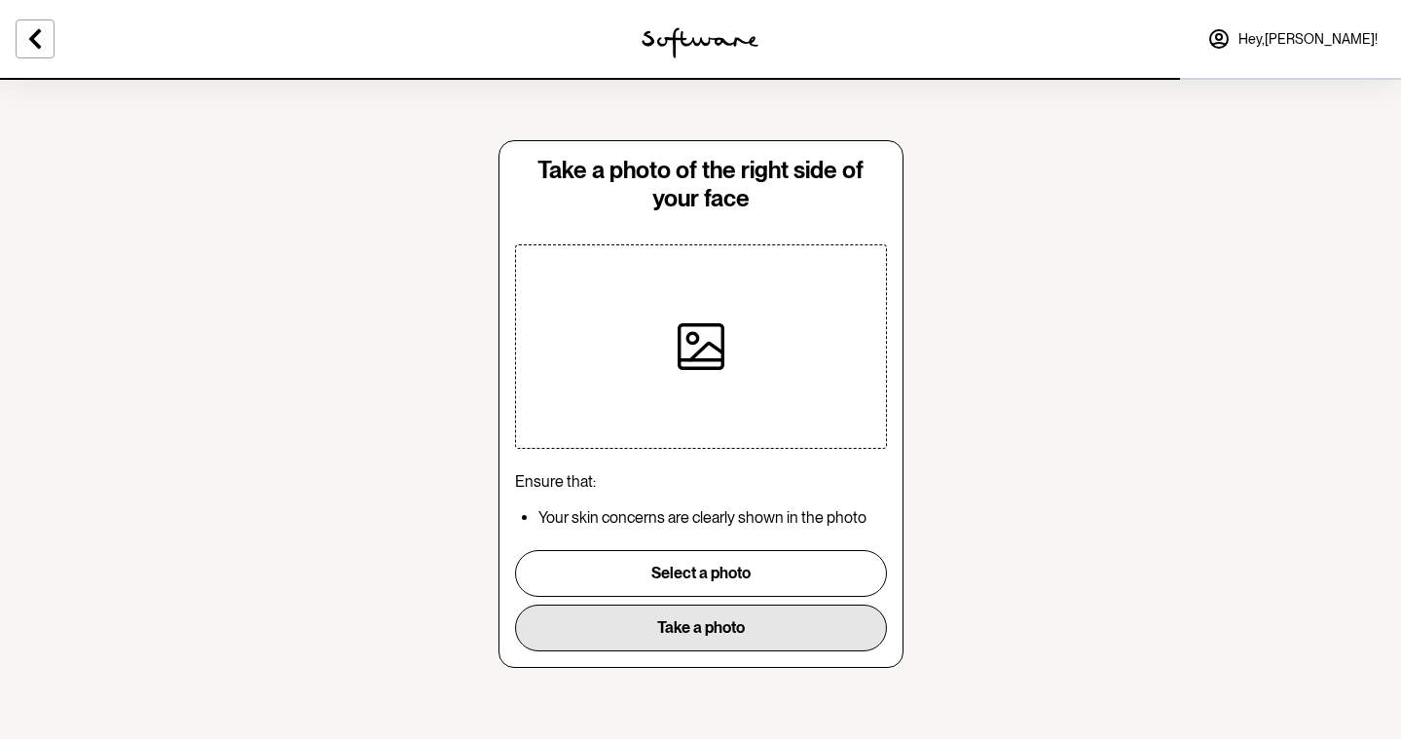
click at [775, 639] on button "Take a photo" at bounding box center [701, 627] width 372 height 47
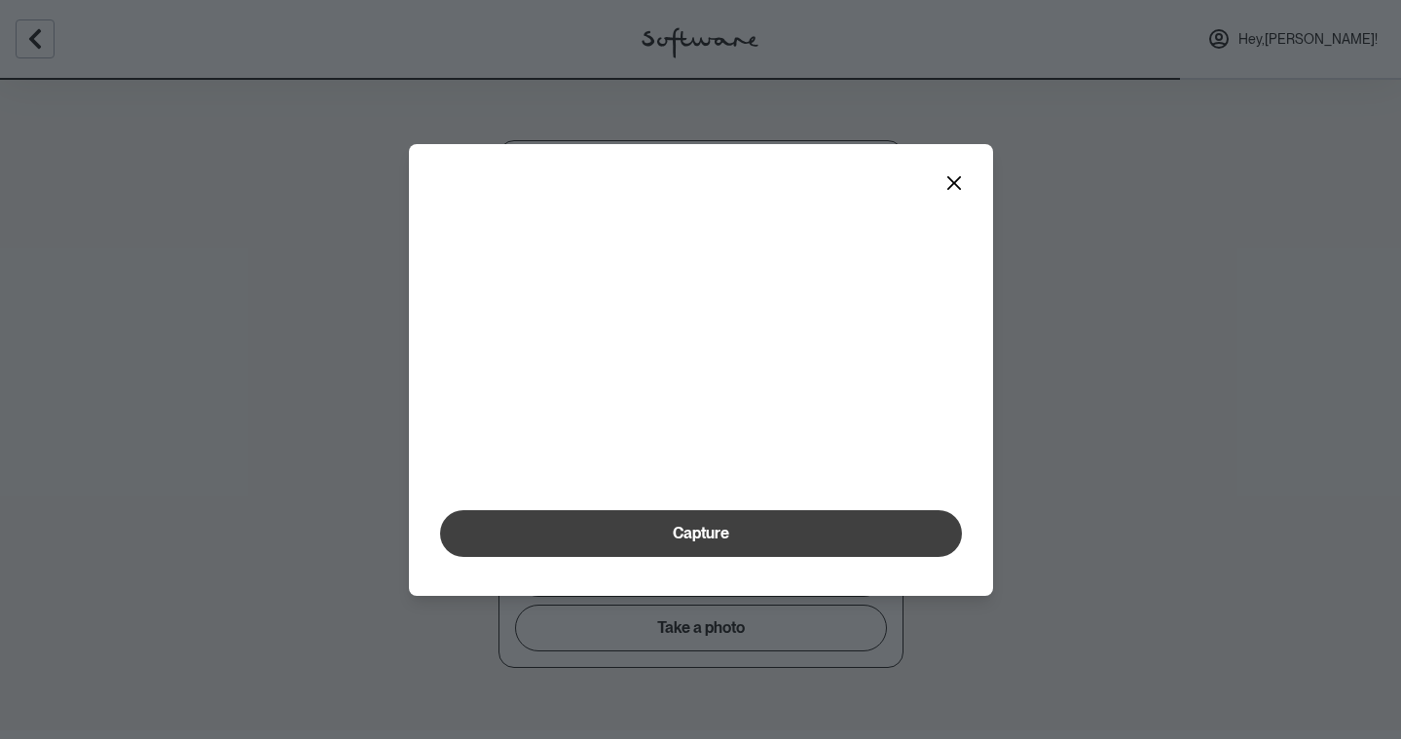
click at [759, 557] on button "Capture" at bounding box center [701, 533] width 522 height 47
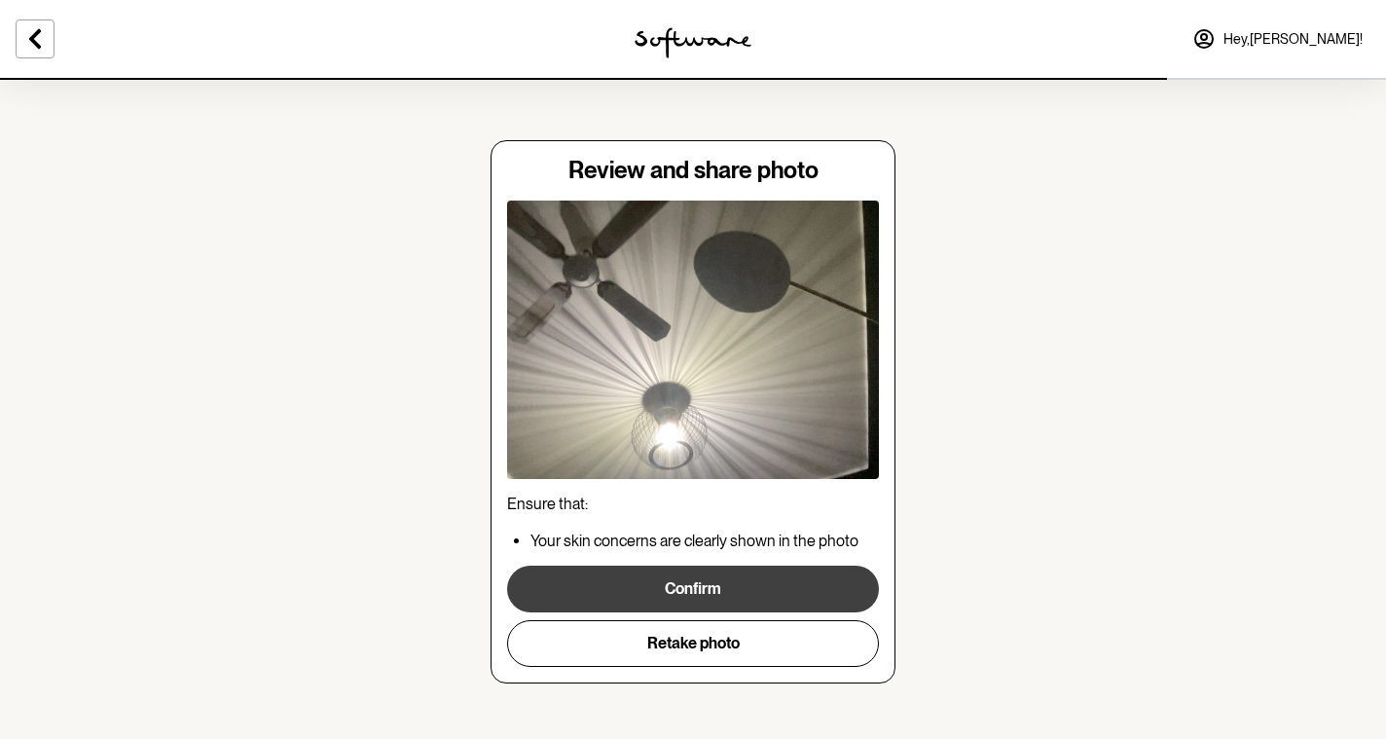
click at [756, 582] on button "Confirm" at bounding box center [693, 588] width 372 height 47
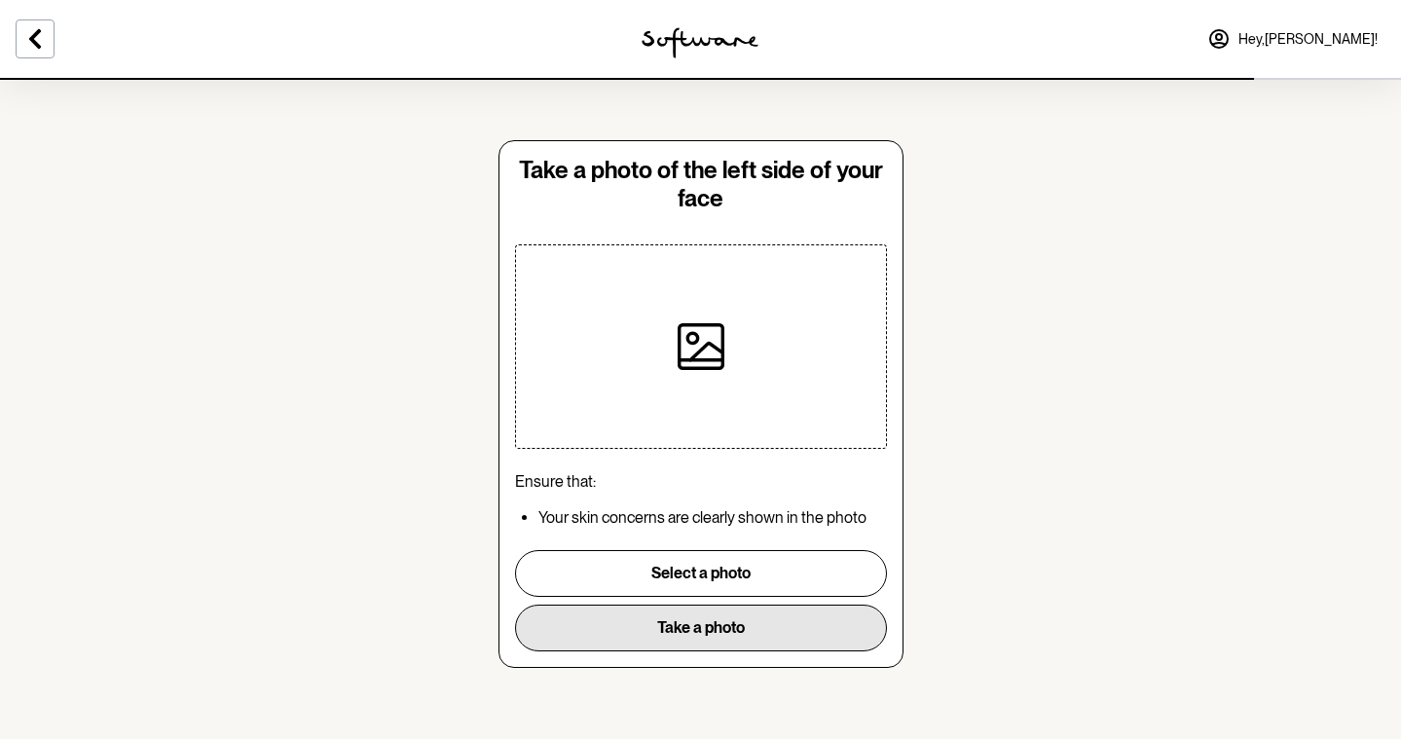
click at [759, 618] on button "Take a photo" at bounding box center [701, 627] width 372 height 47
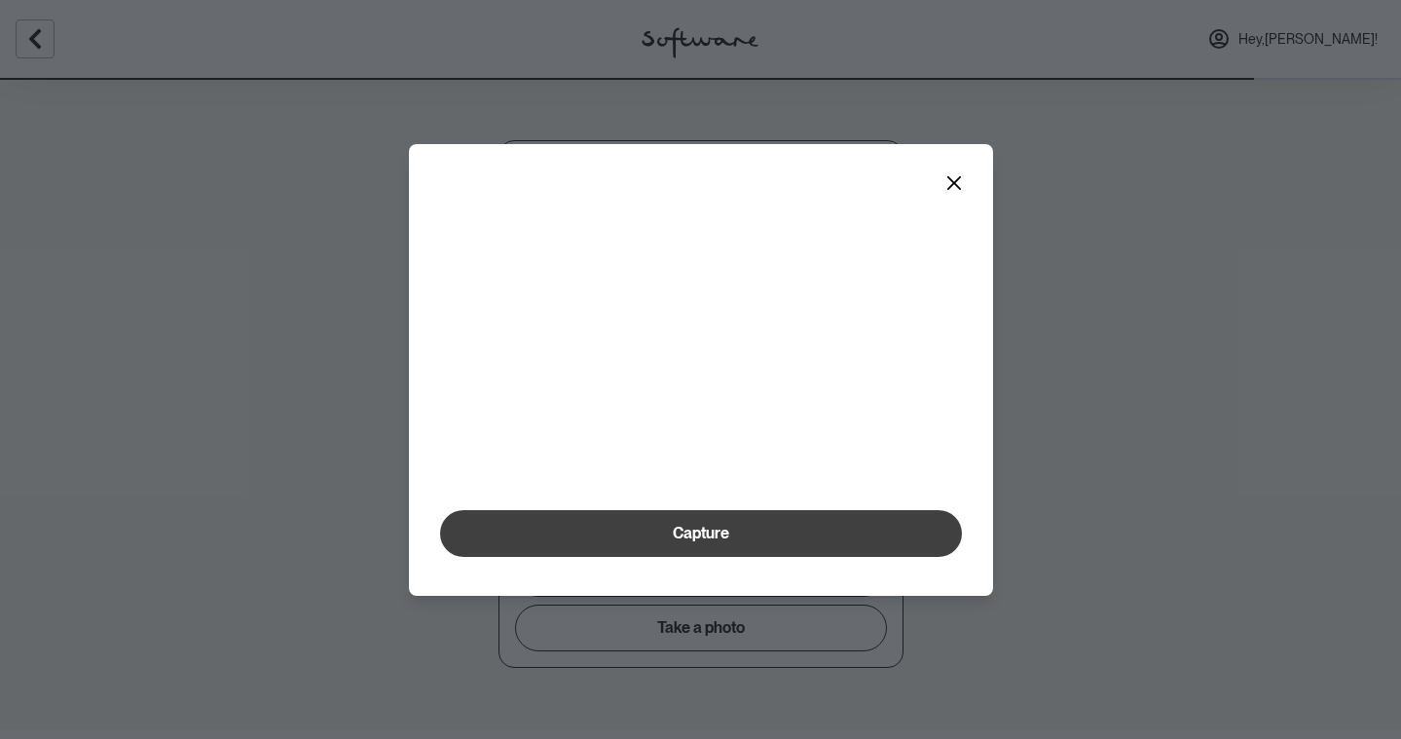
click at [727, 542] on span "Capture" at bounding box center [701, 533] width 56 height 18
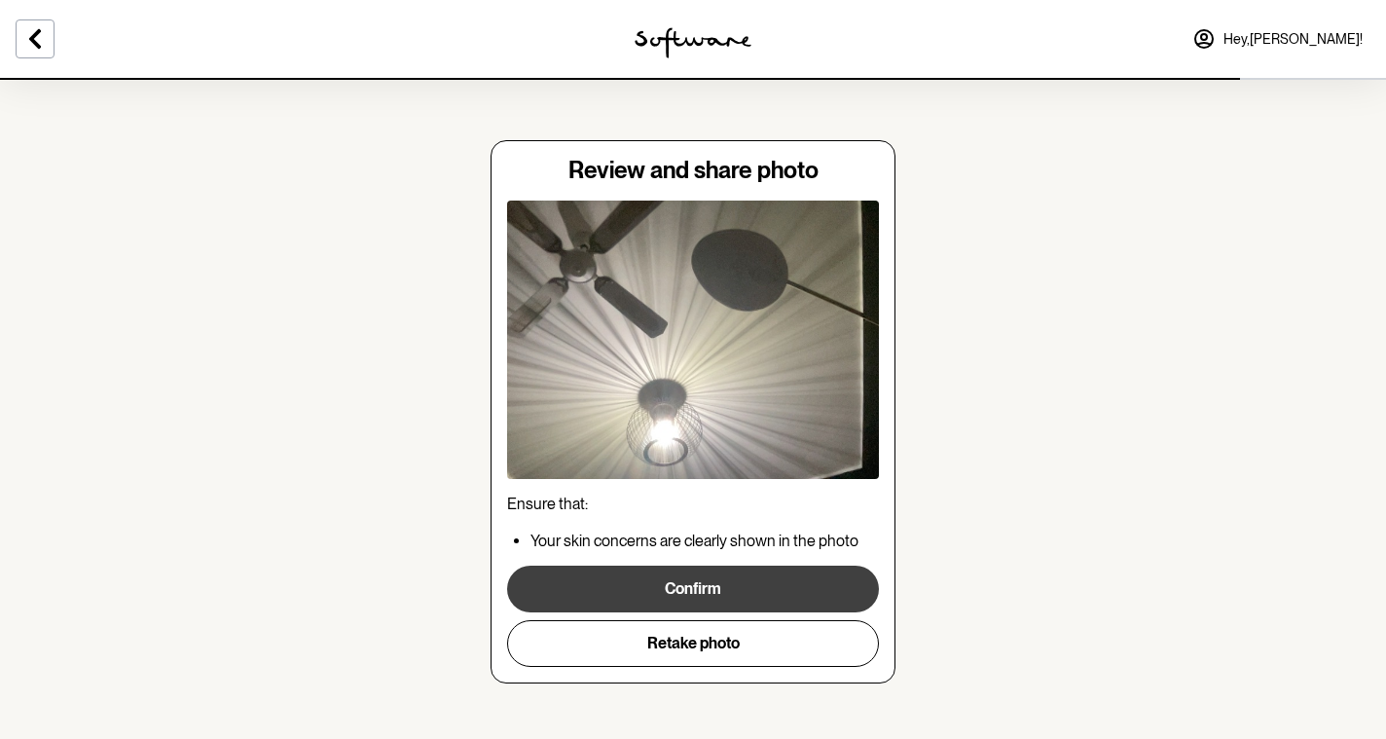
click at [738, 586] on button "Confirm" at bounding box center [693, 588] width 372 height 47
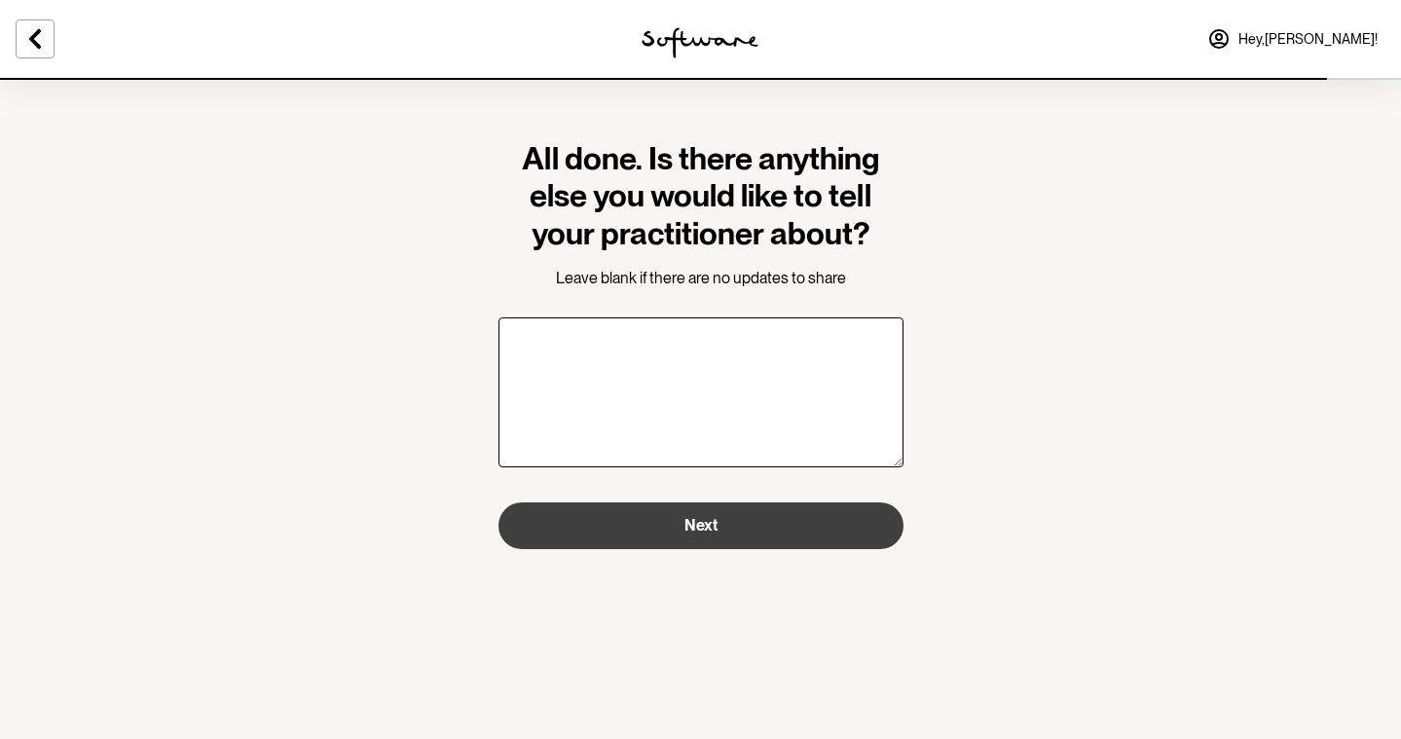
click at [747, 532] on button "Next" at bounding box center [700, 525] width 405 height 47
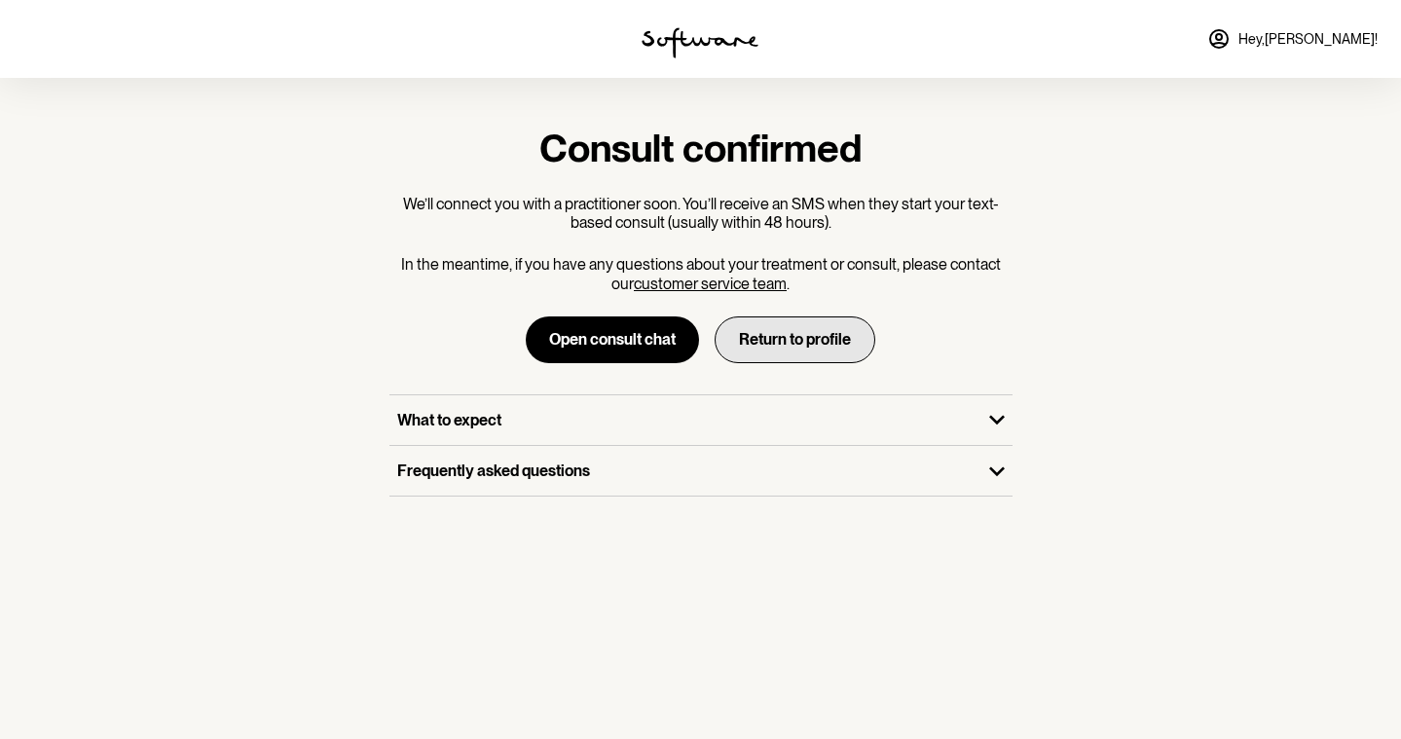
click at [838, 342] on button "Return to profile" at bounding box center [794, 339] width 161 height 47
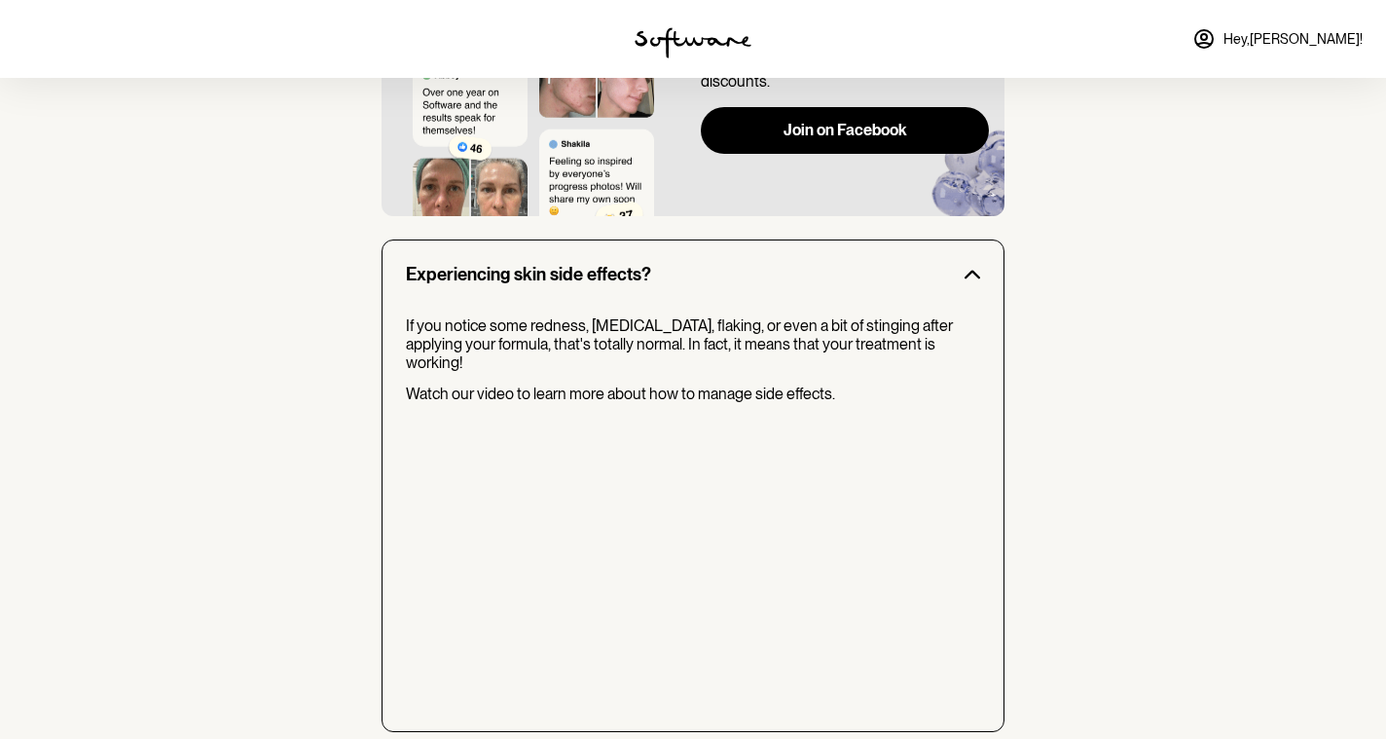
scroll to position [1601, 0]
